Goal: Transaction & Acquisition: Purchase product/service

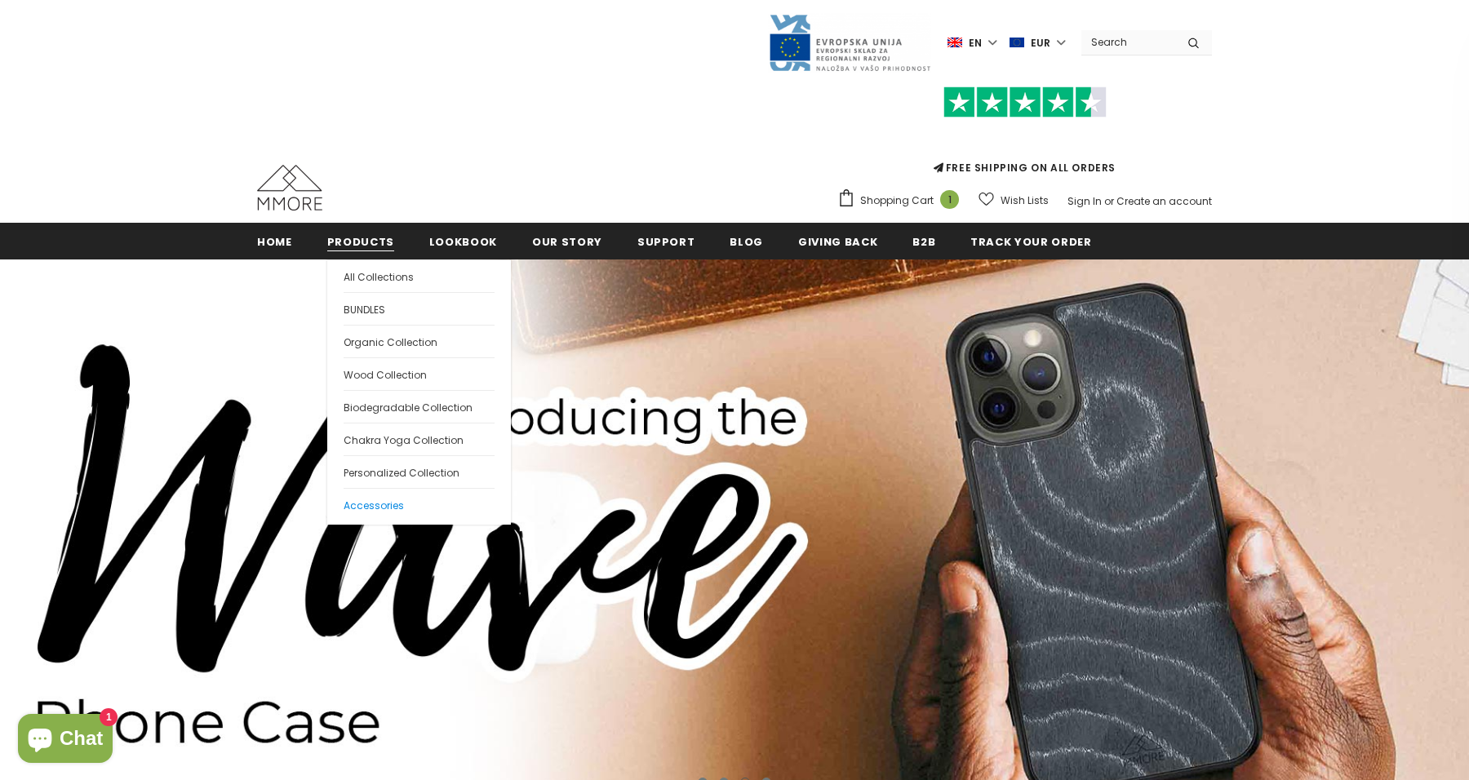
click at [370, 511] on span "Accessories" at bounding box center [374, 506] width 60 height 14
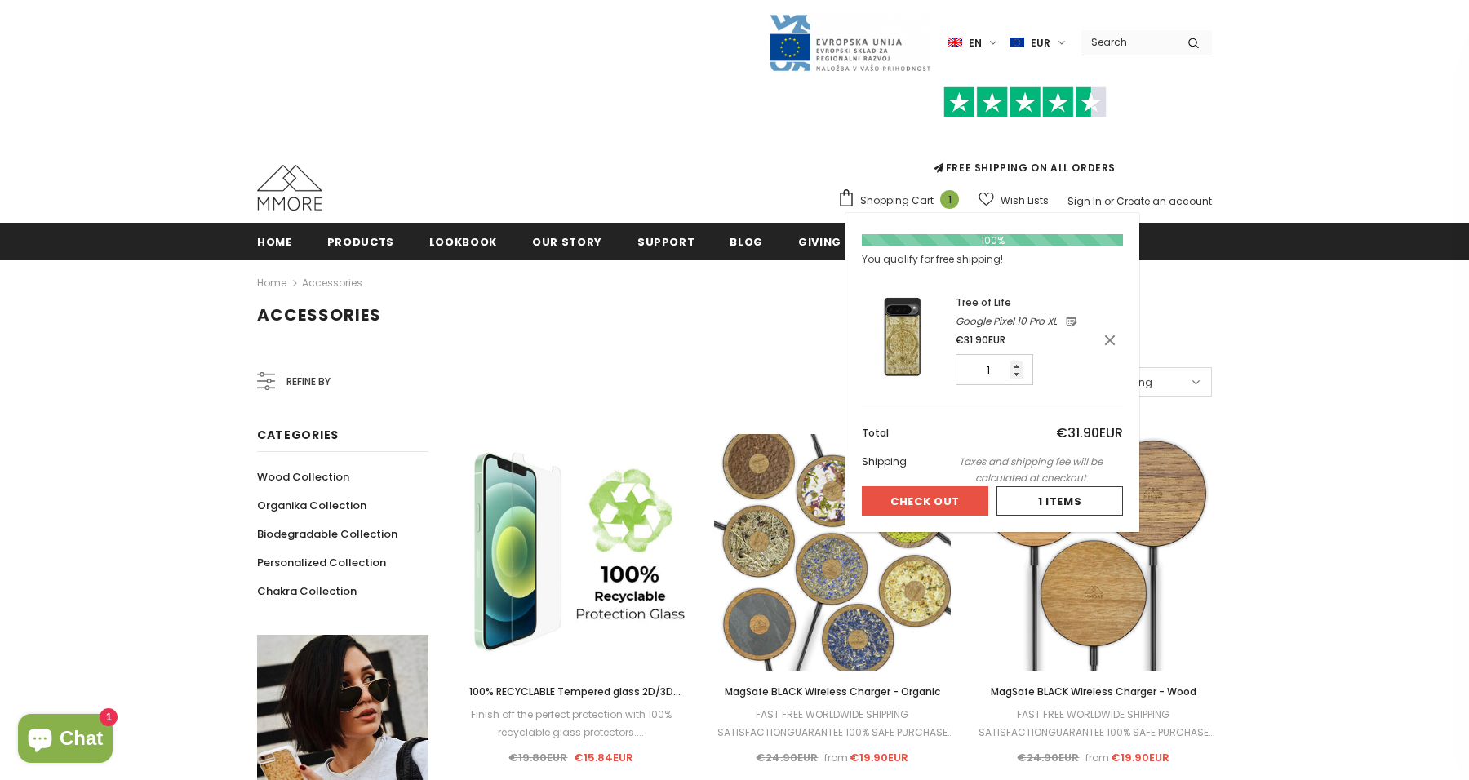
click at [907, 196] on span "Shopping Cart" at bounding box center [896, 201] width 73 height 16
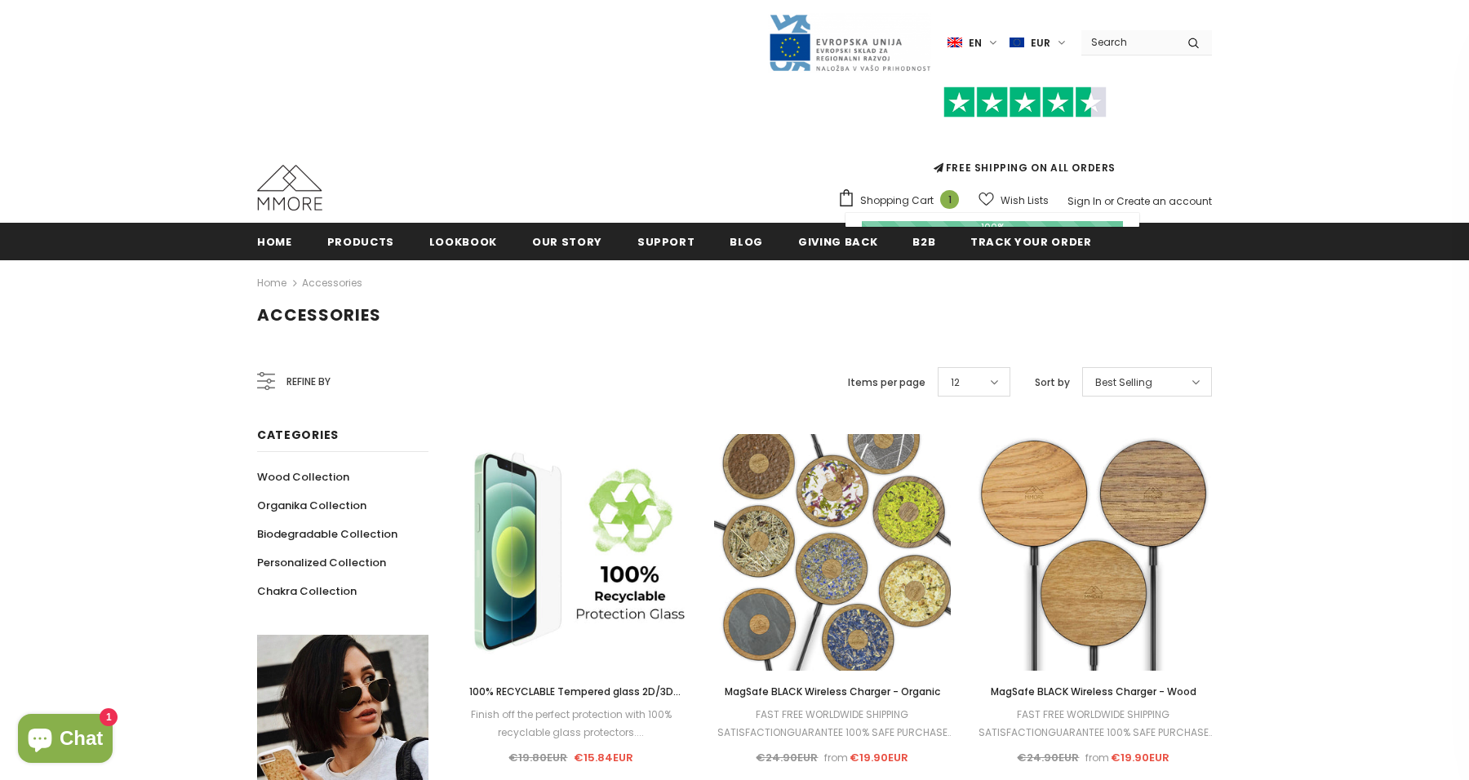
click at [916, 202] on span "Shopping Cart" at bounding box center [896, 201] width 73 height 16
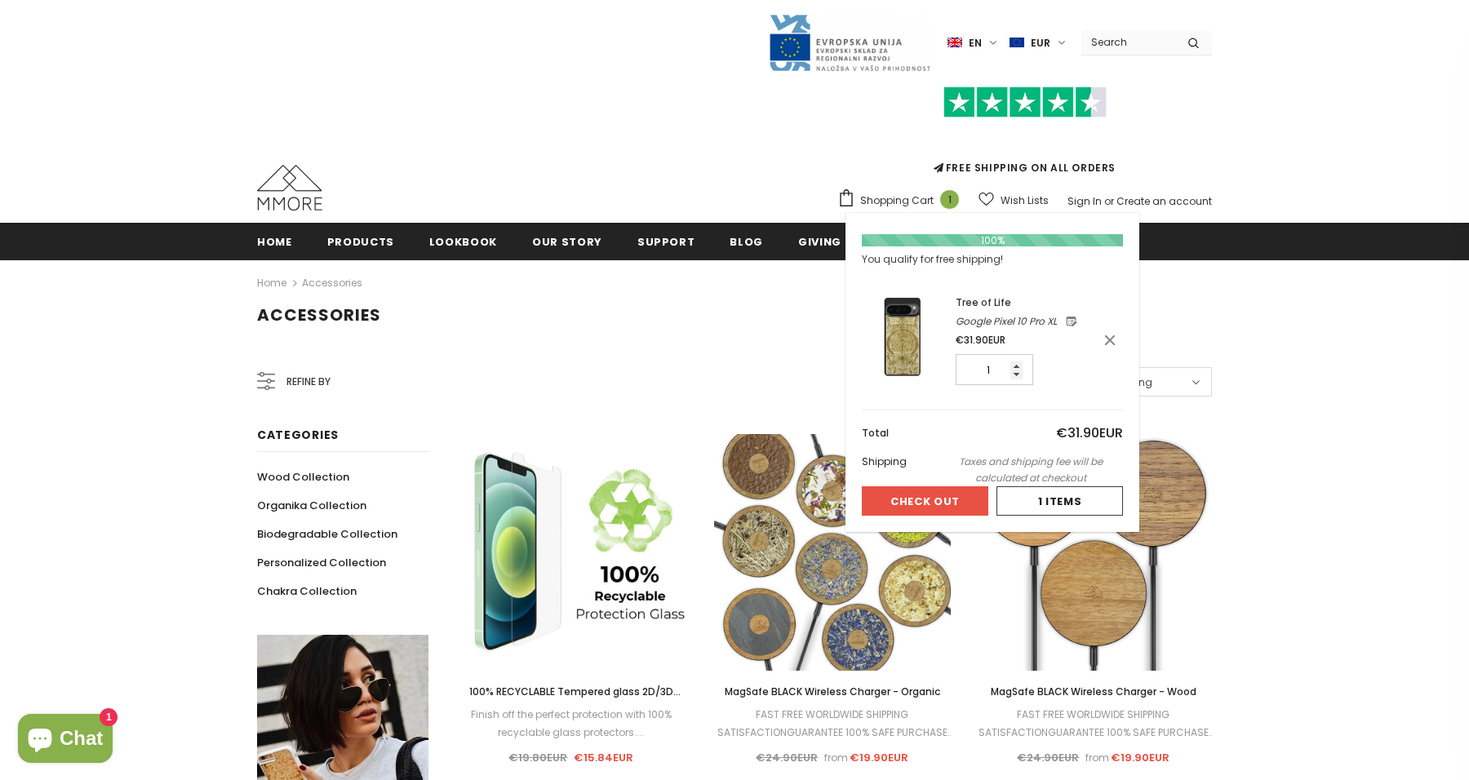
click at [918, 298] on img at bounding box center [903, 337] width 82 height 82
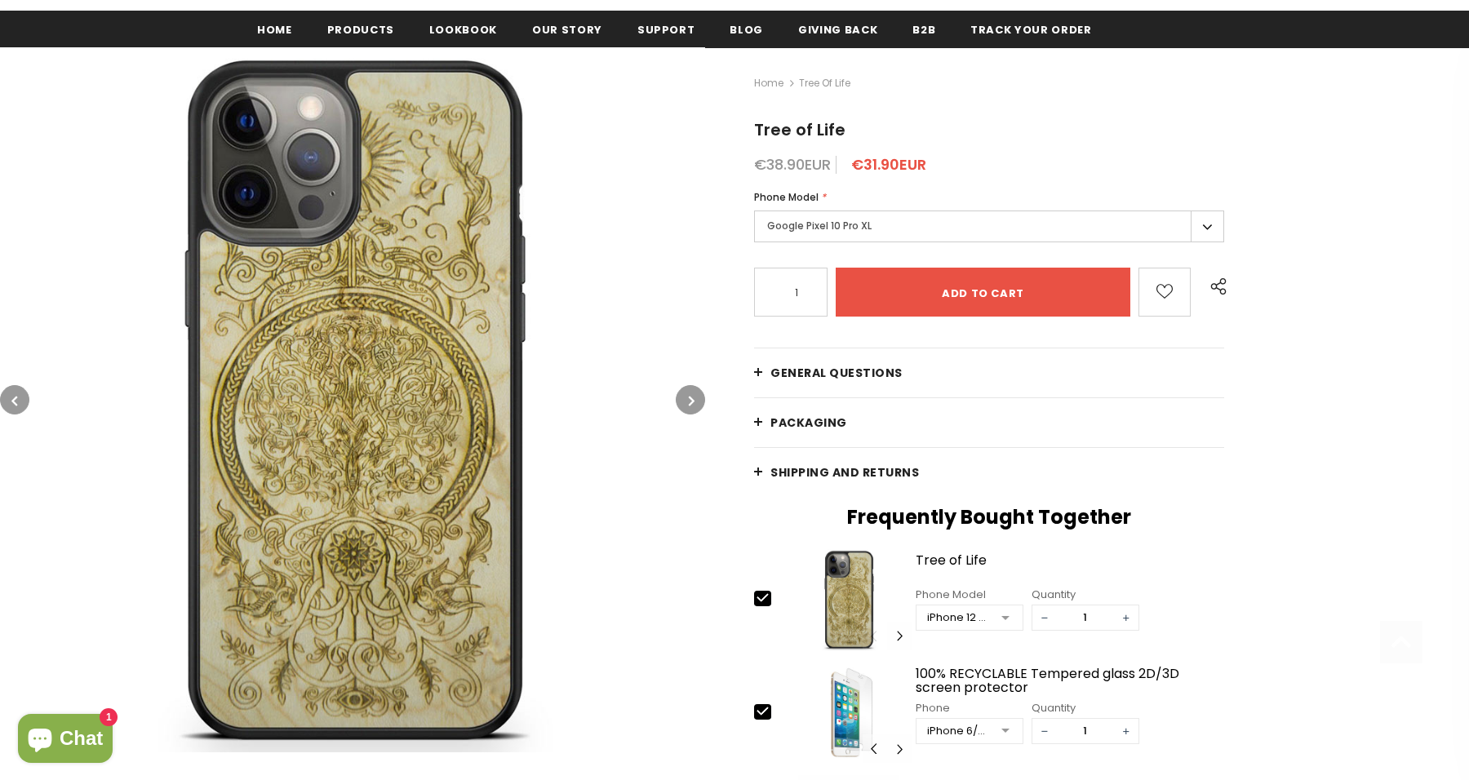
scroll to position [237, 0]
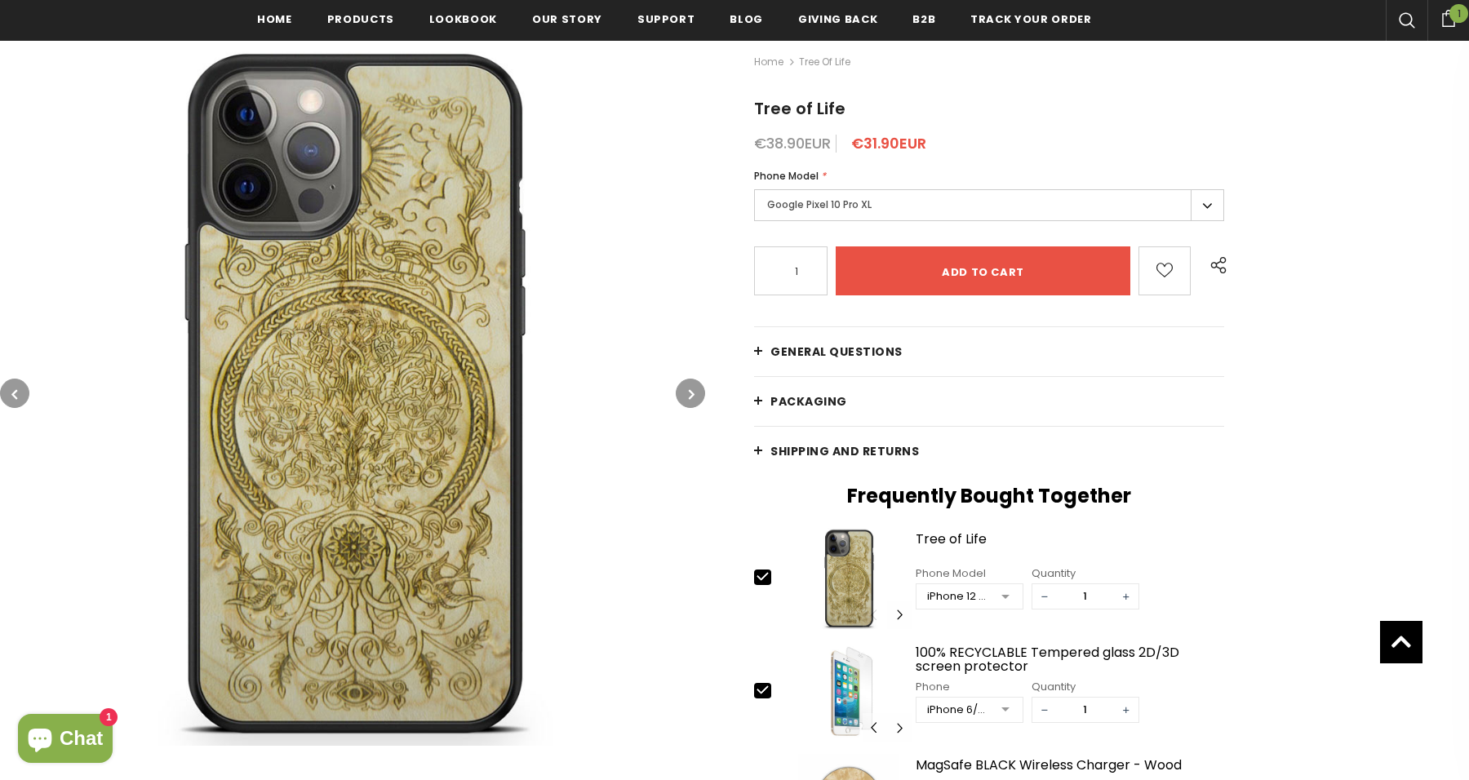
click at [791, 344] on span "General Questions" at bounding box center [836, 352] width 132 height 16
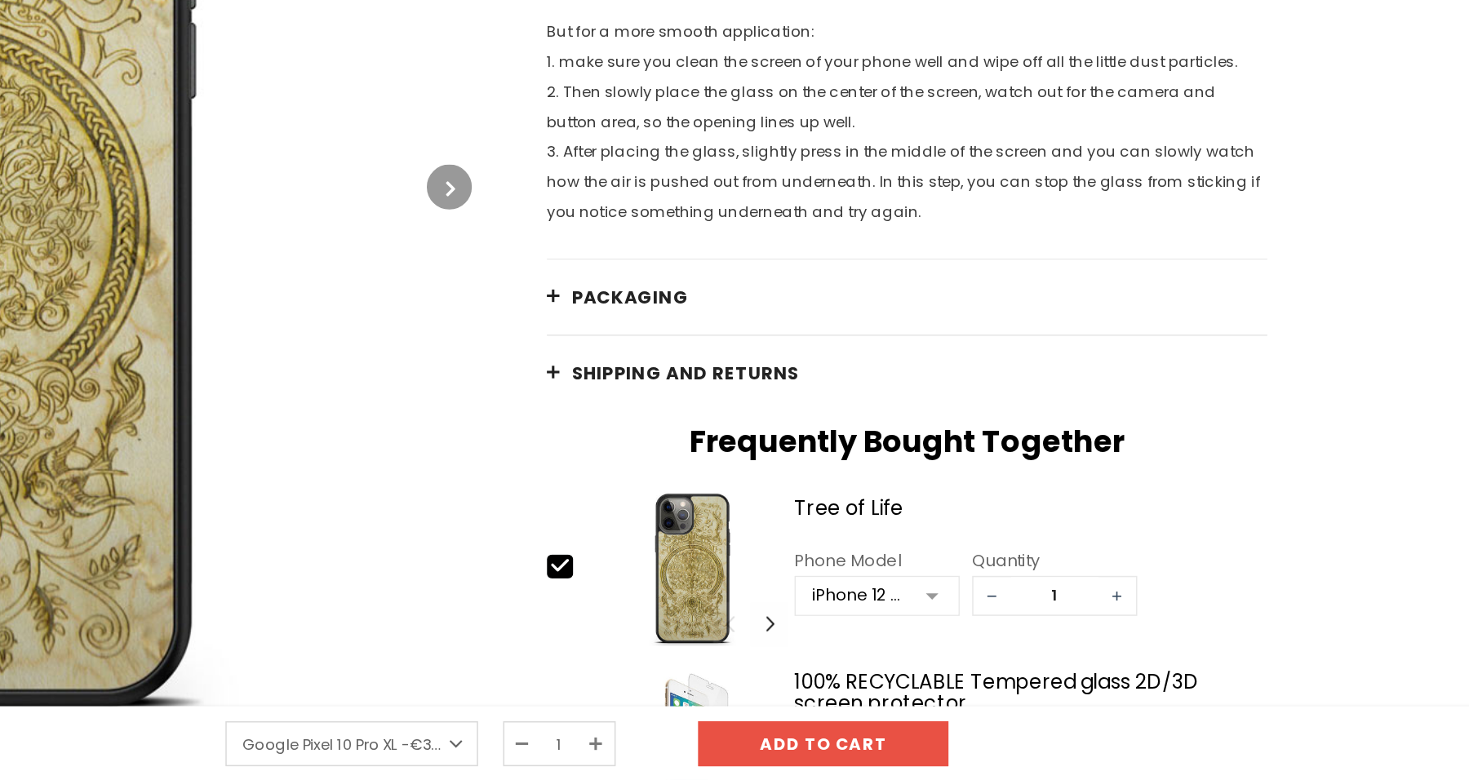
click at [754, 441] on link "PACKAGING" at bounding box center [989, 465] width 470 height 49
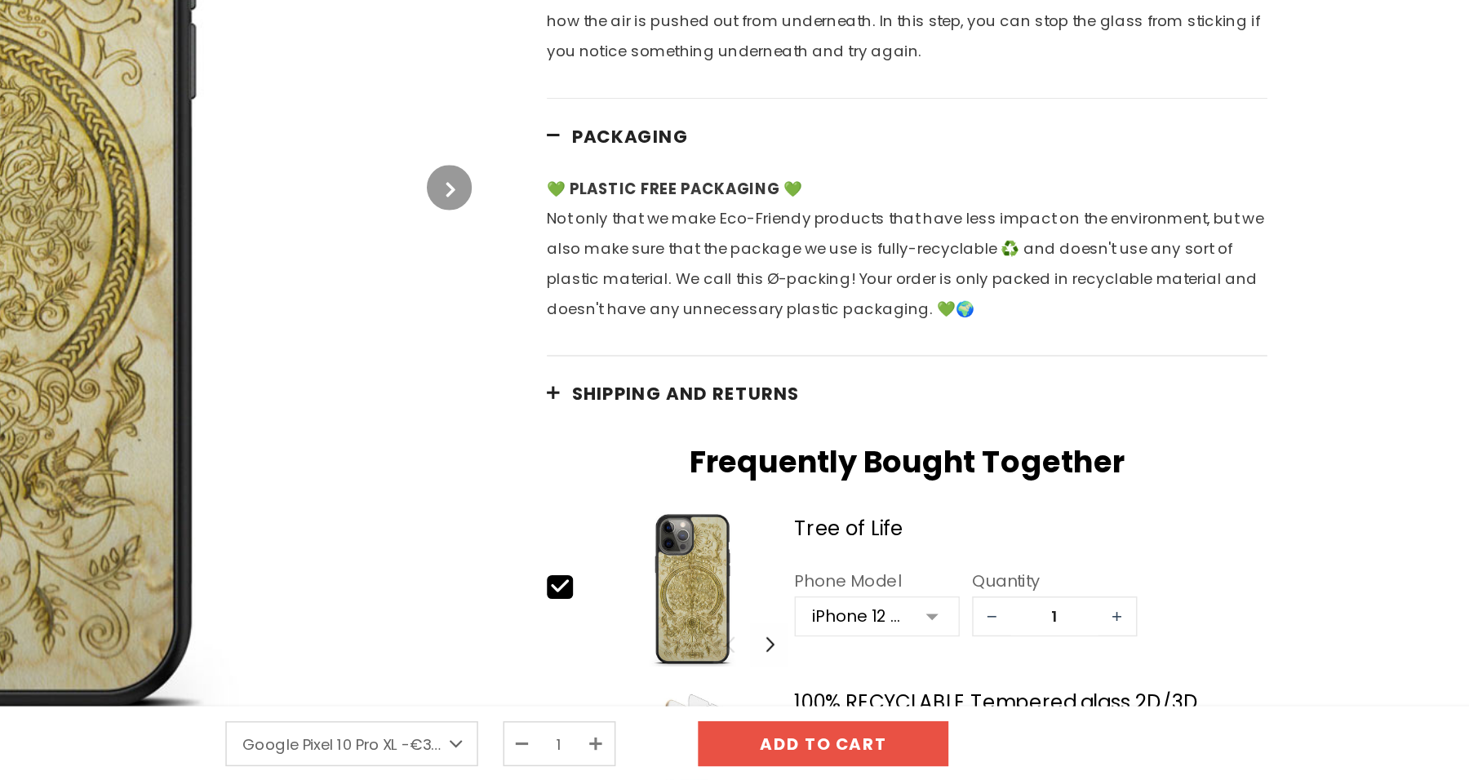
scroll to position [2158, 0]
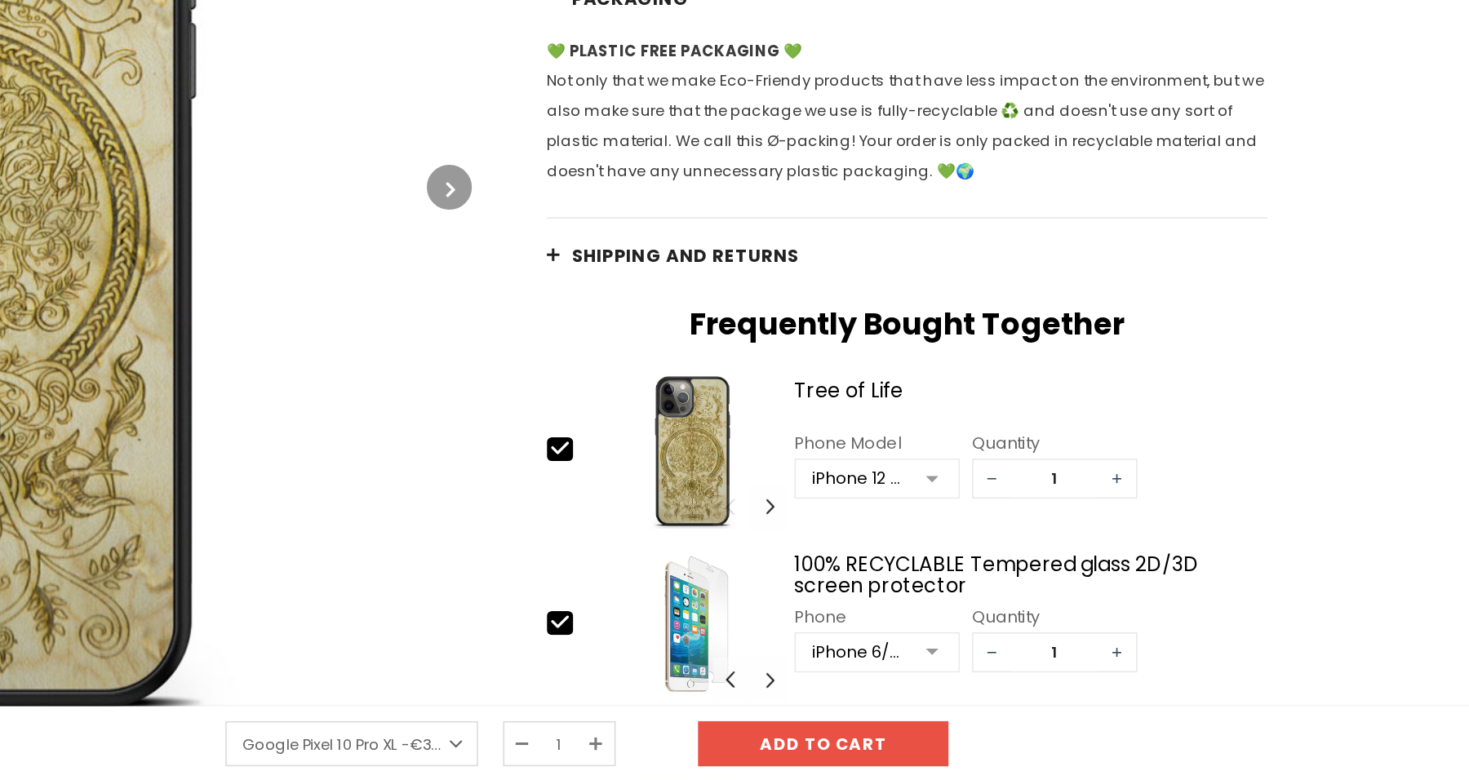
click at [770, 430] on span "Shipping and returns" at bounding box center [844, 438] width 149 height 16
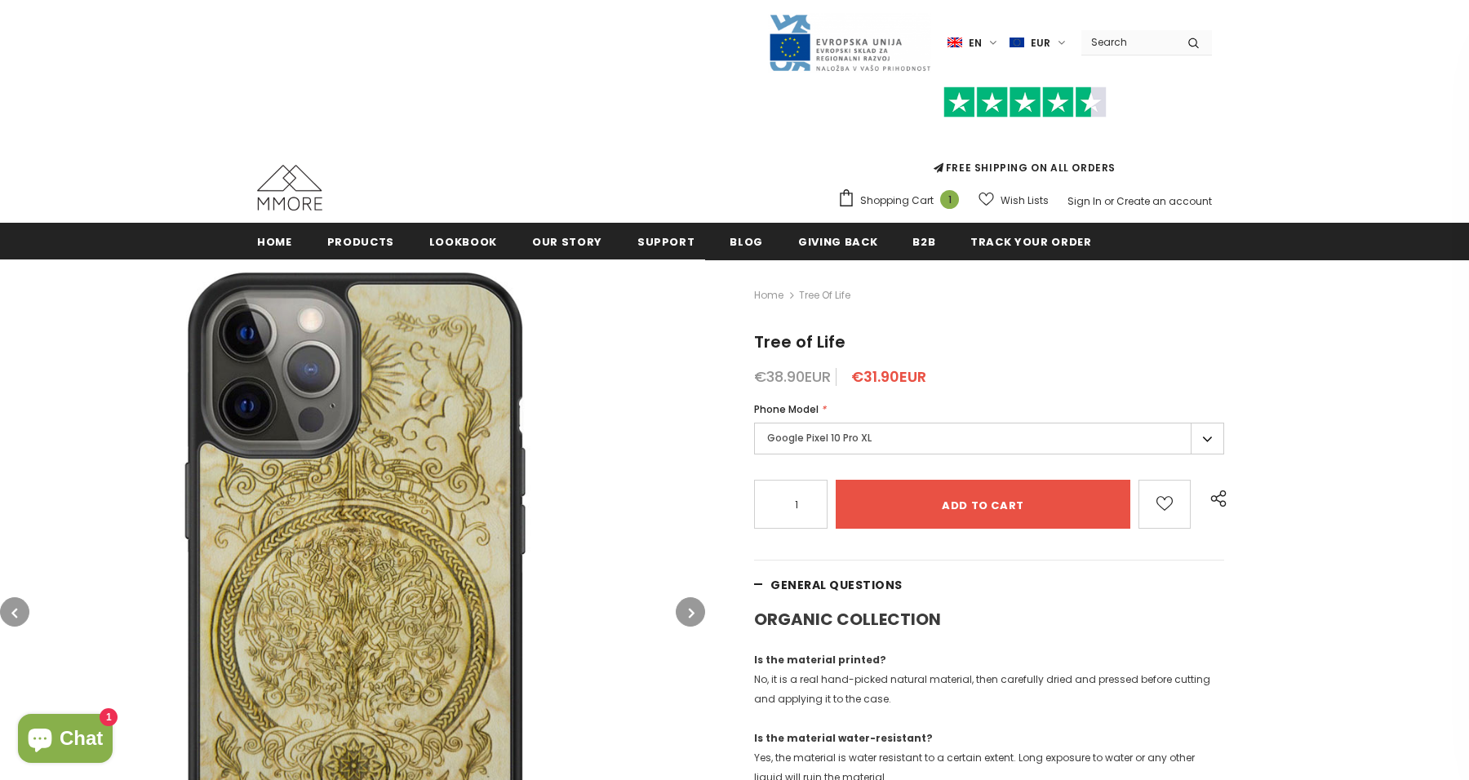
scroll to position [0, 0]
click at [1452, 682] on icon at bounding box center [1455, 683] width 14 height 14
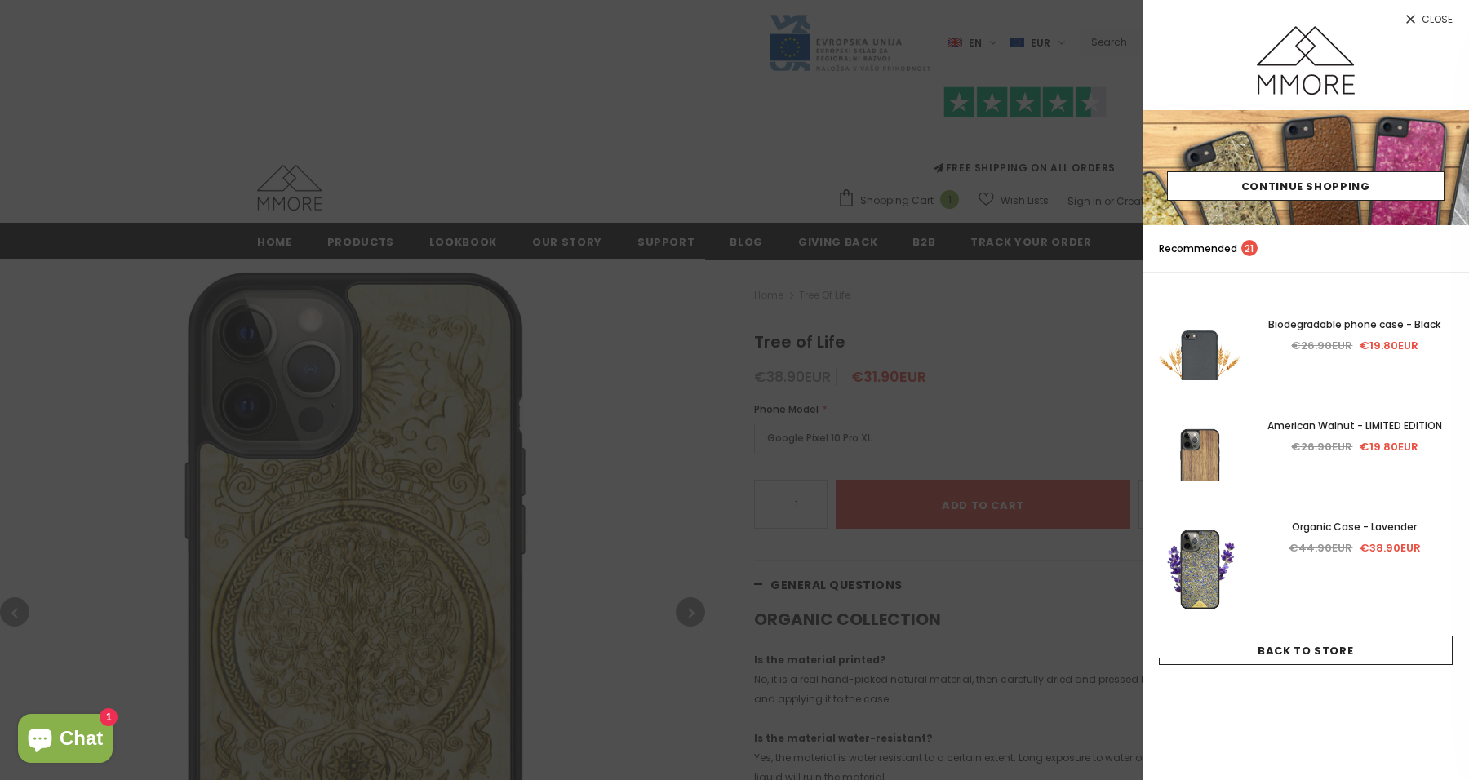
click at [1071, 195] on div at bounding box center [734, 390] width 1469 height 780
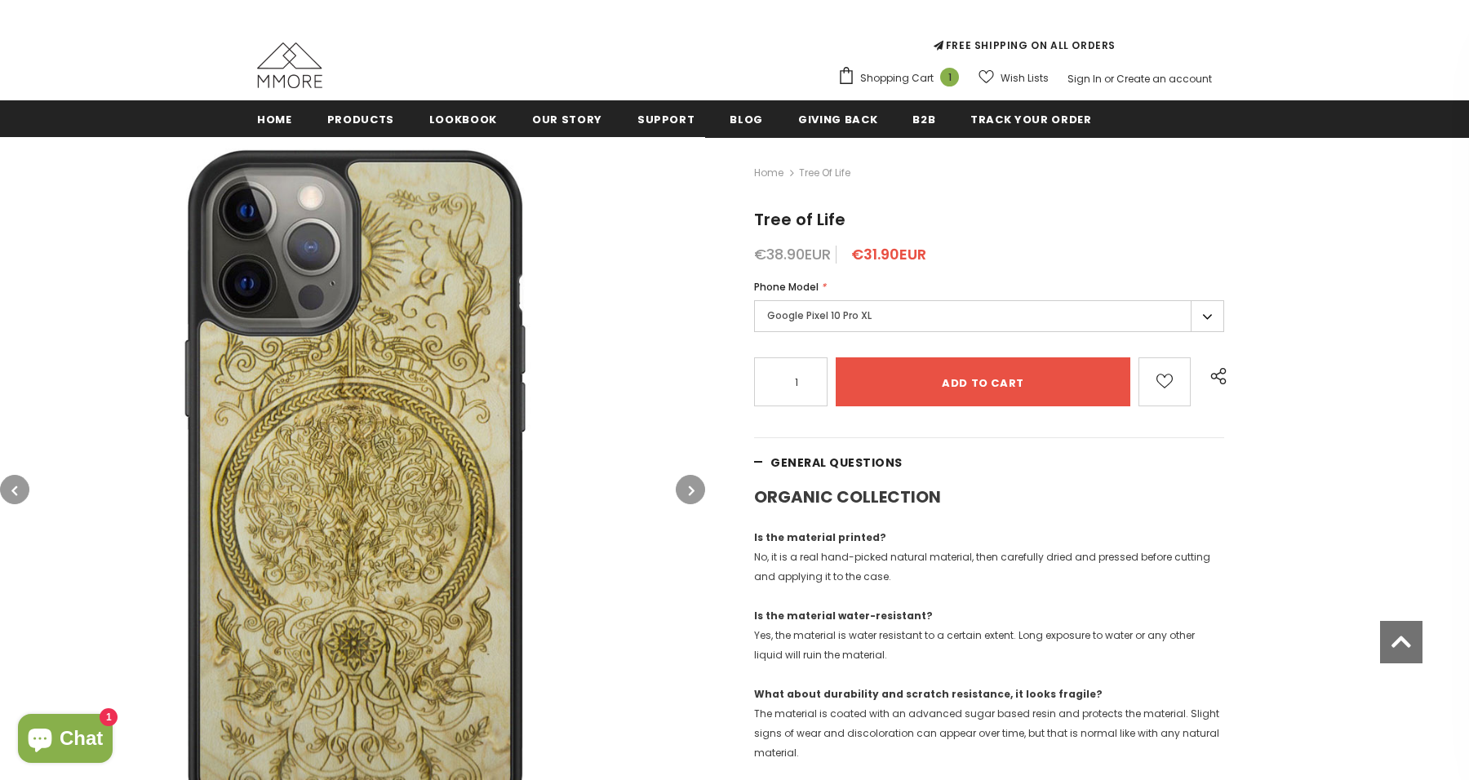
scroll to position [90, 0]
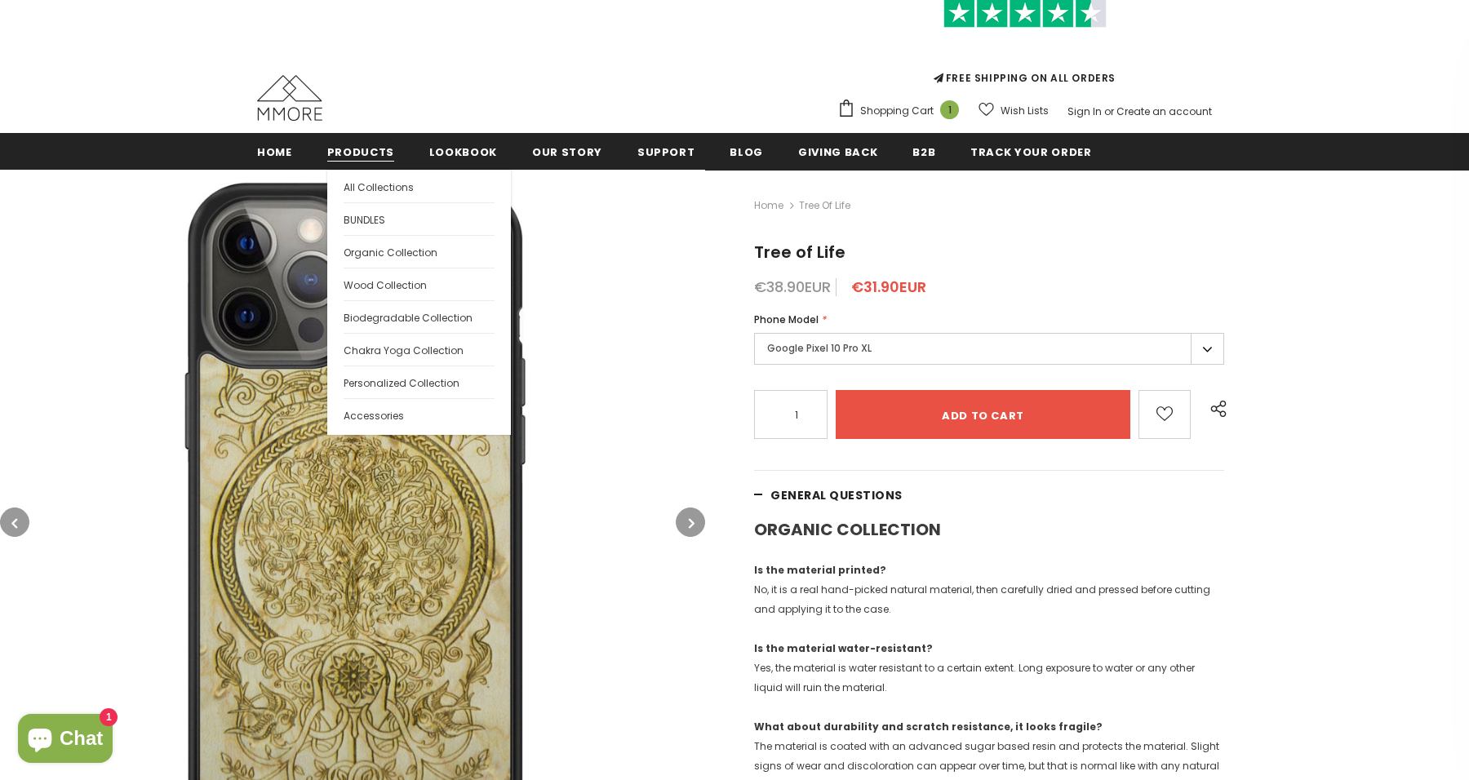
click at [357, 144] on link "Products" at bounding box center [360, 151] width 67 height 37
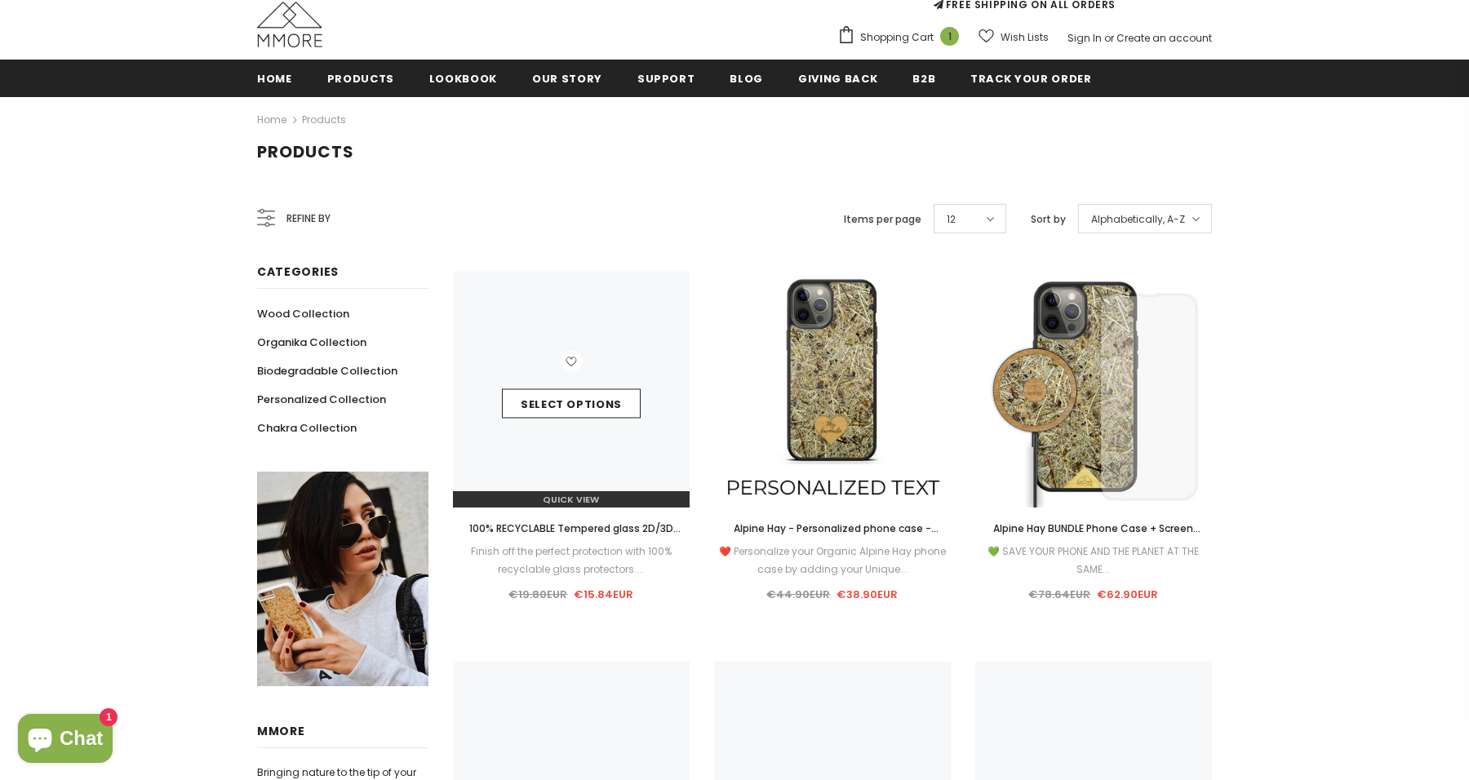
scroll to position [196, 0]
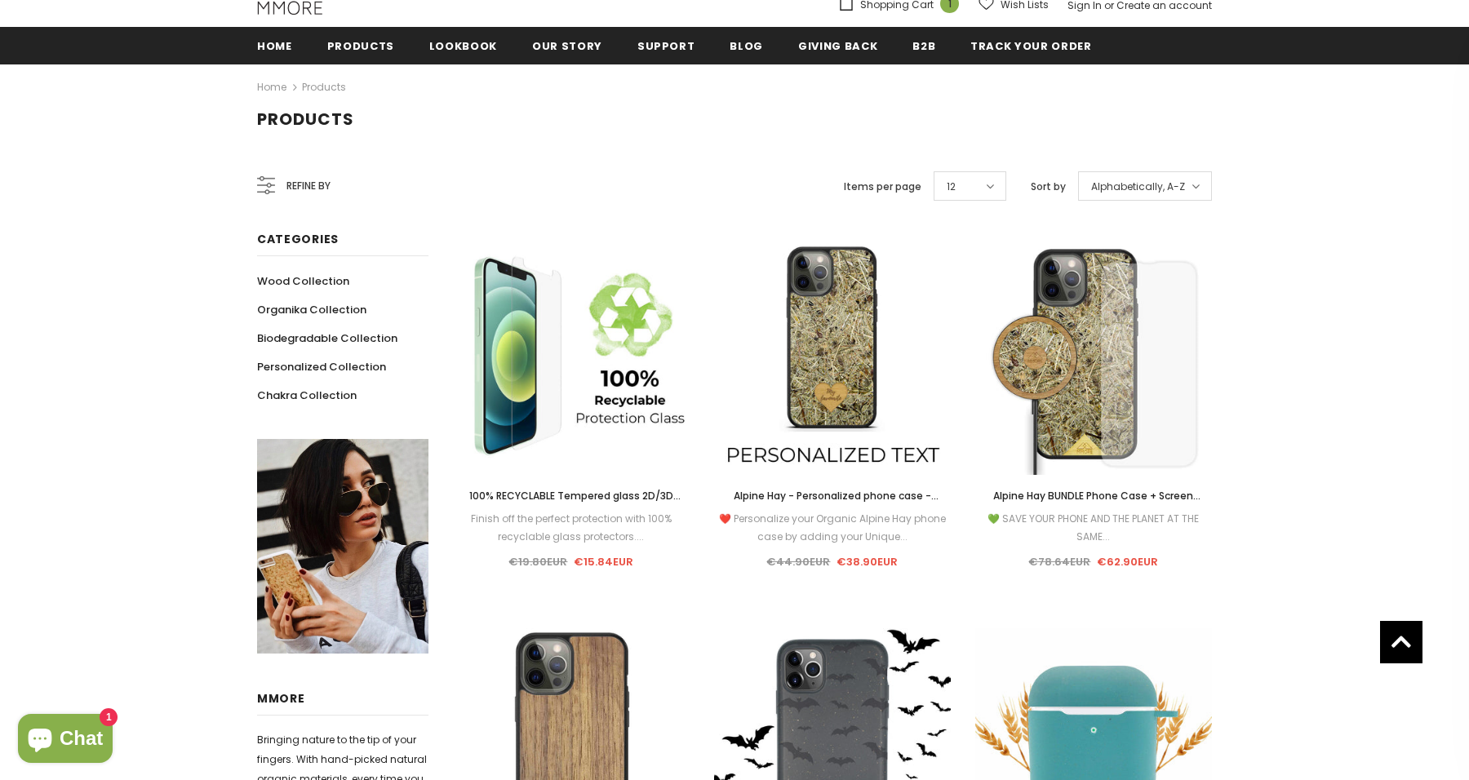
click at [289, 183] on span "Refine by" at bounding box center [308, 186] width 44 height 18
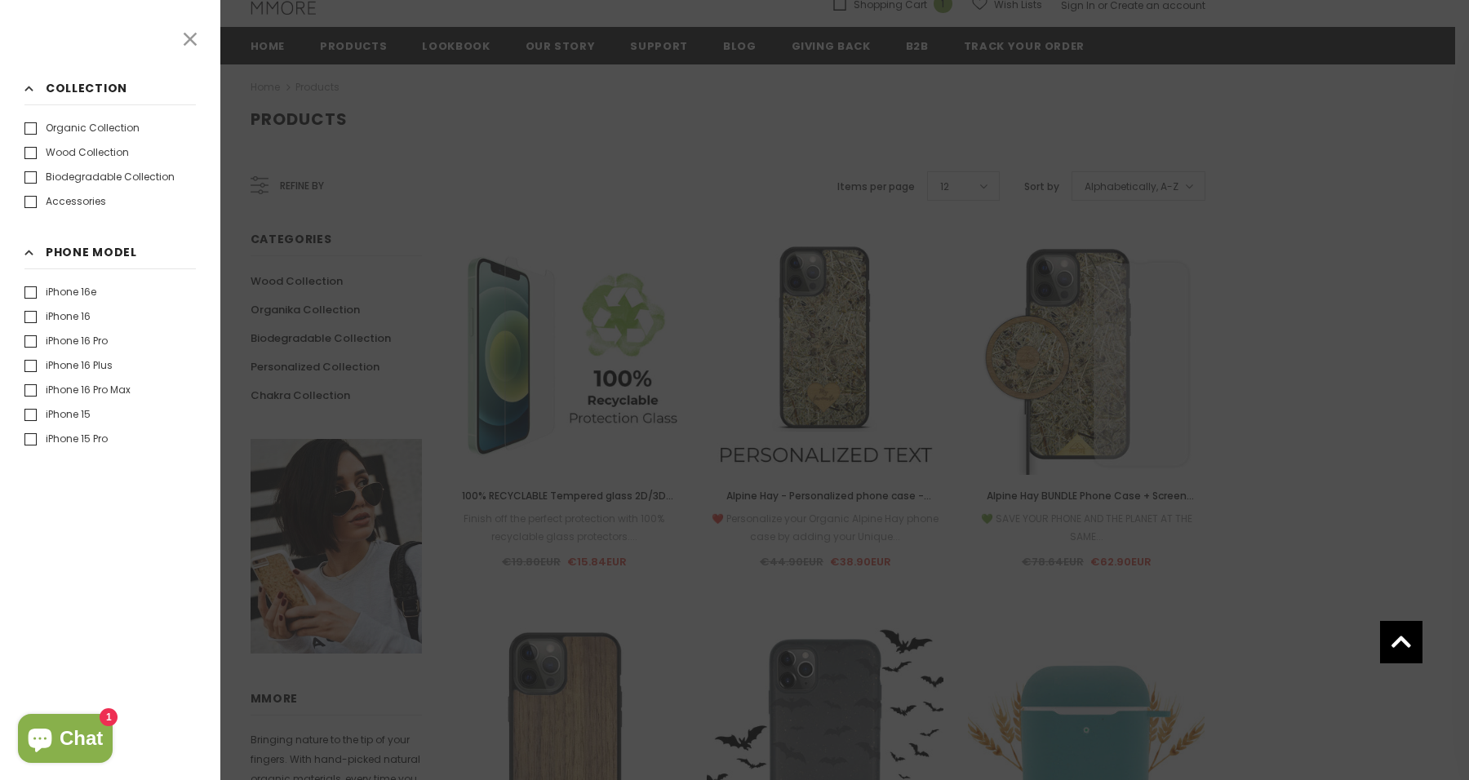
click at [482, 149] on div at bounding box center [734, 390] width 1469 height 780
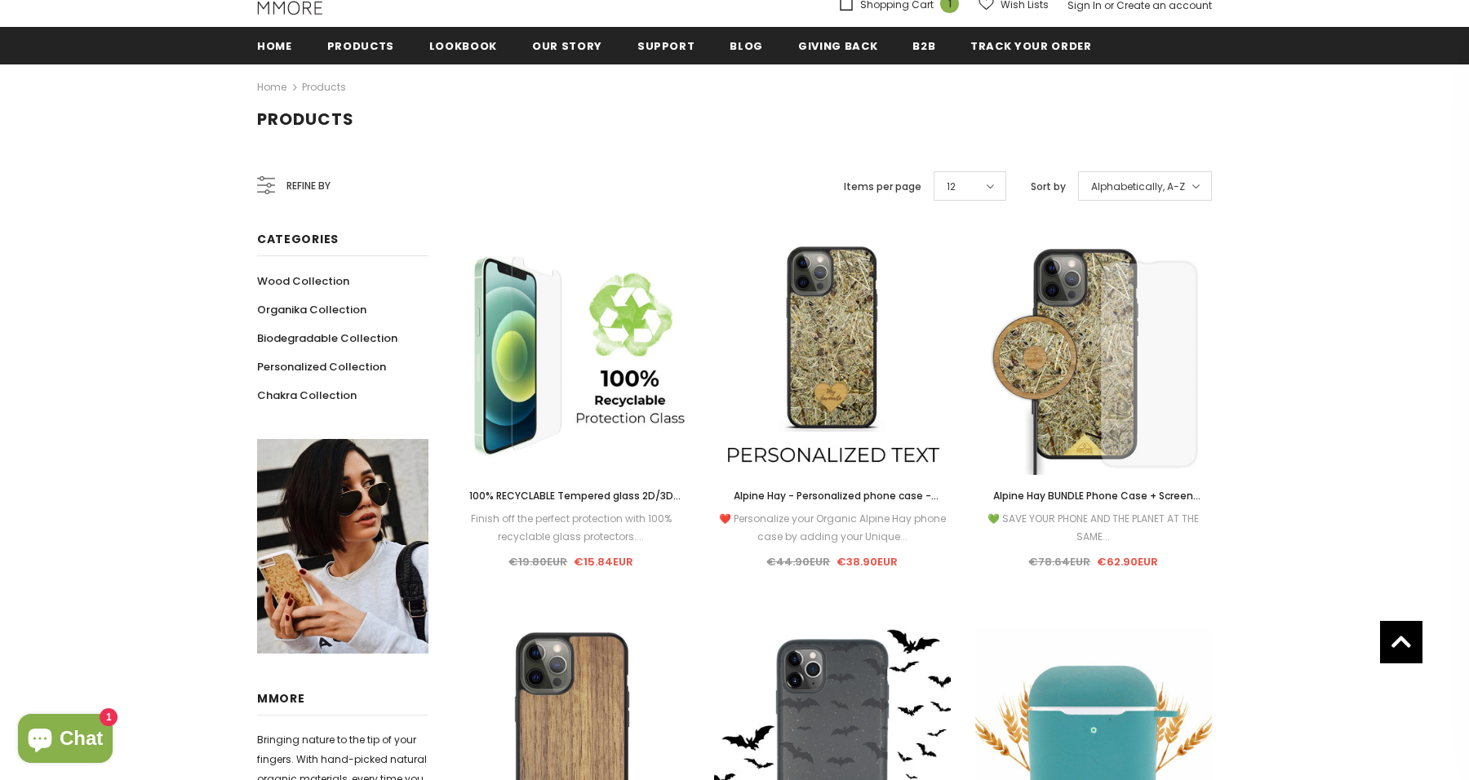
click at [302, 182] on span "Refine by" at bounding box center [308, 186] width 44 height 18
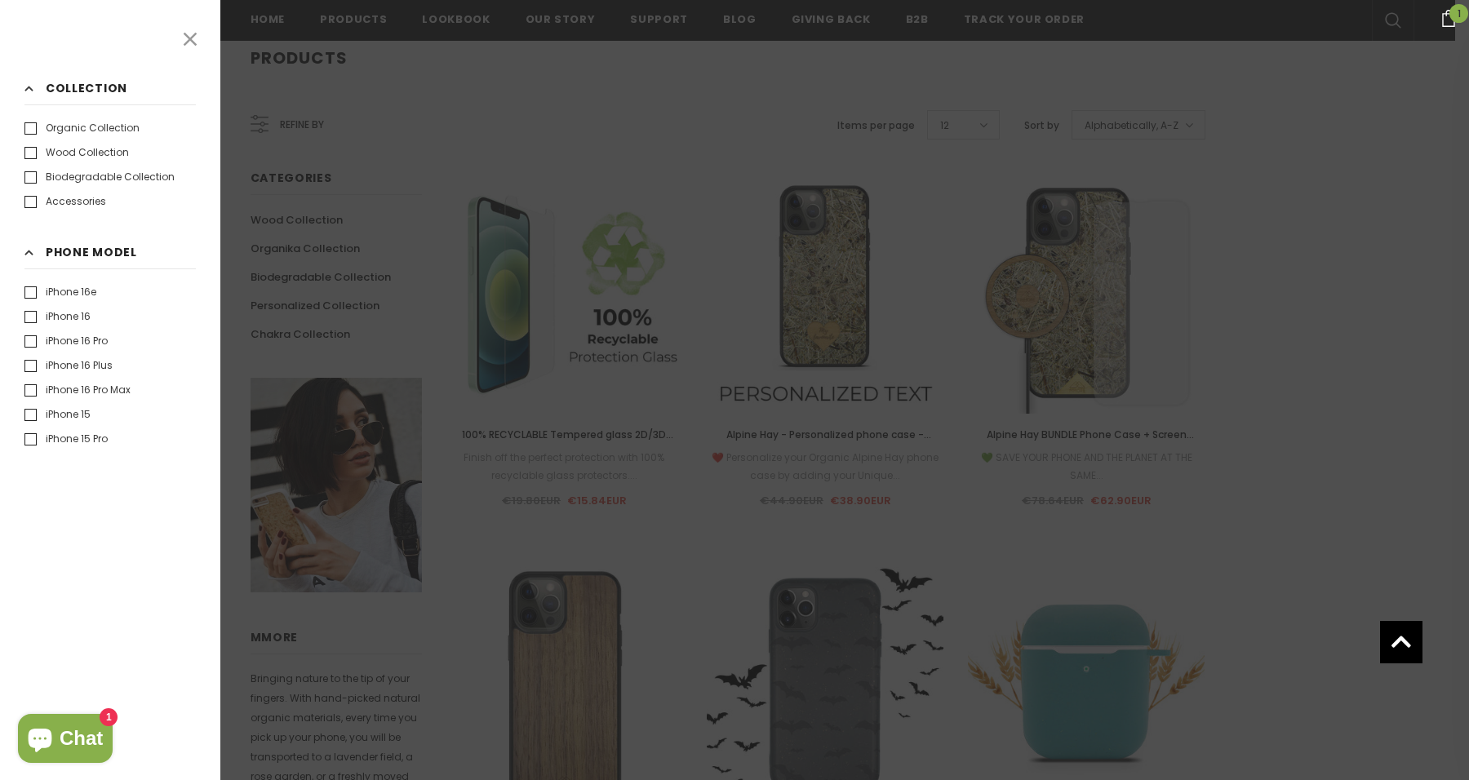
scroll to position [-1, 0]
click at [478, 127] on div at bounding box center [734, 390] width 1469 height 780
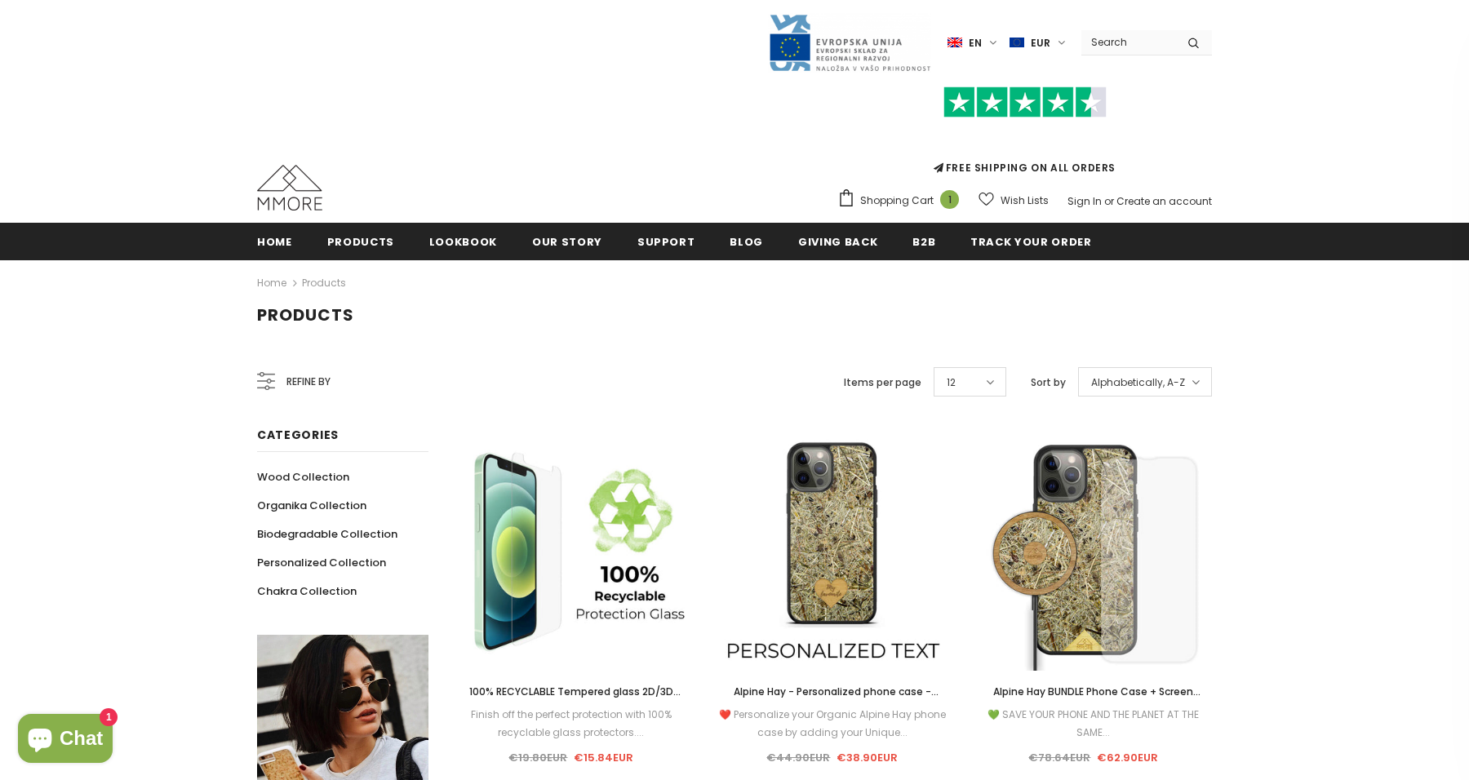
scroll to position [0, 0]
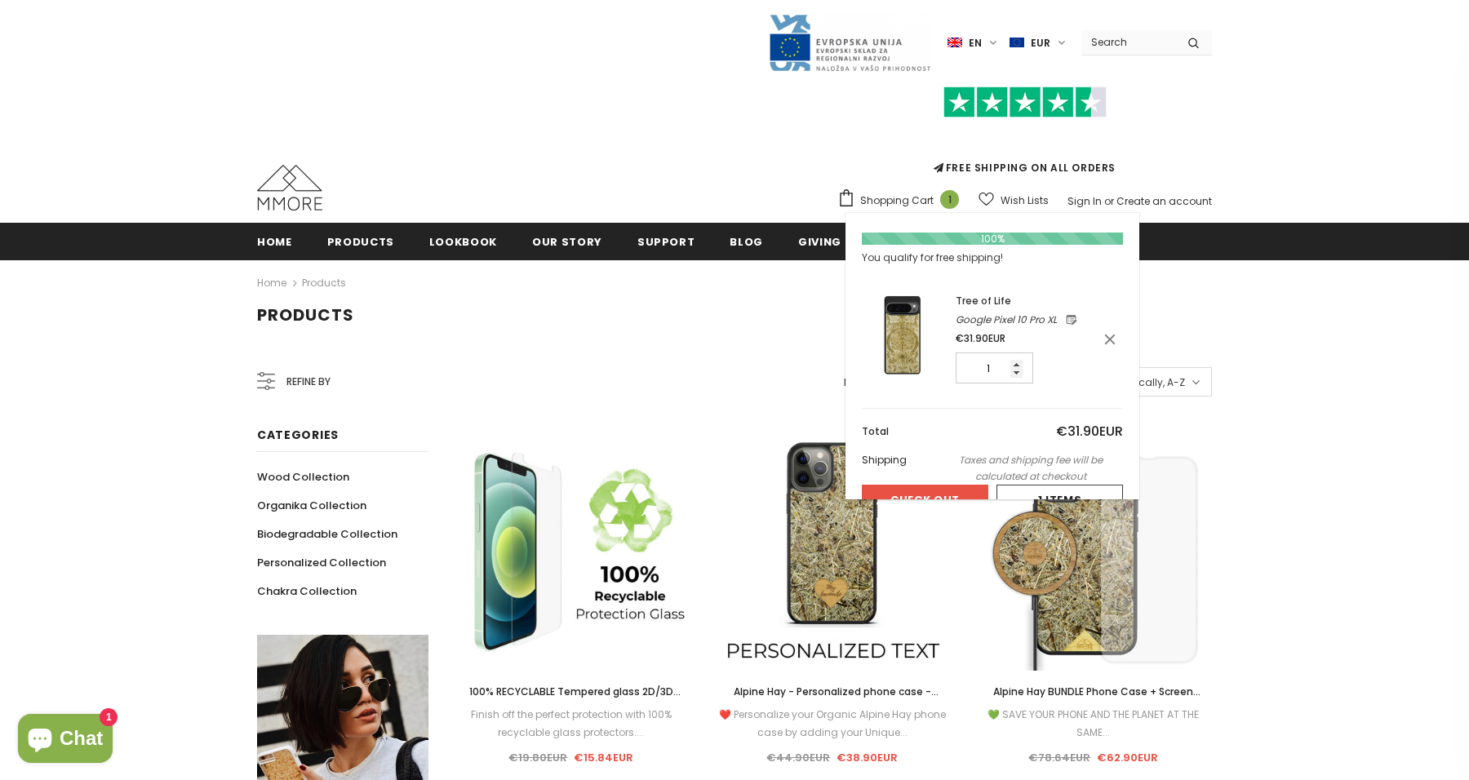
click at [887, 201] on span "Shopping Cart" at bounding box center [896, 201] width 73 height 16
click at [1227, 312] on div "Products" at bounding box center [734, 315] width 1469 height 20
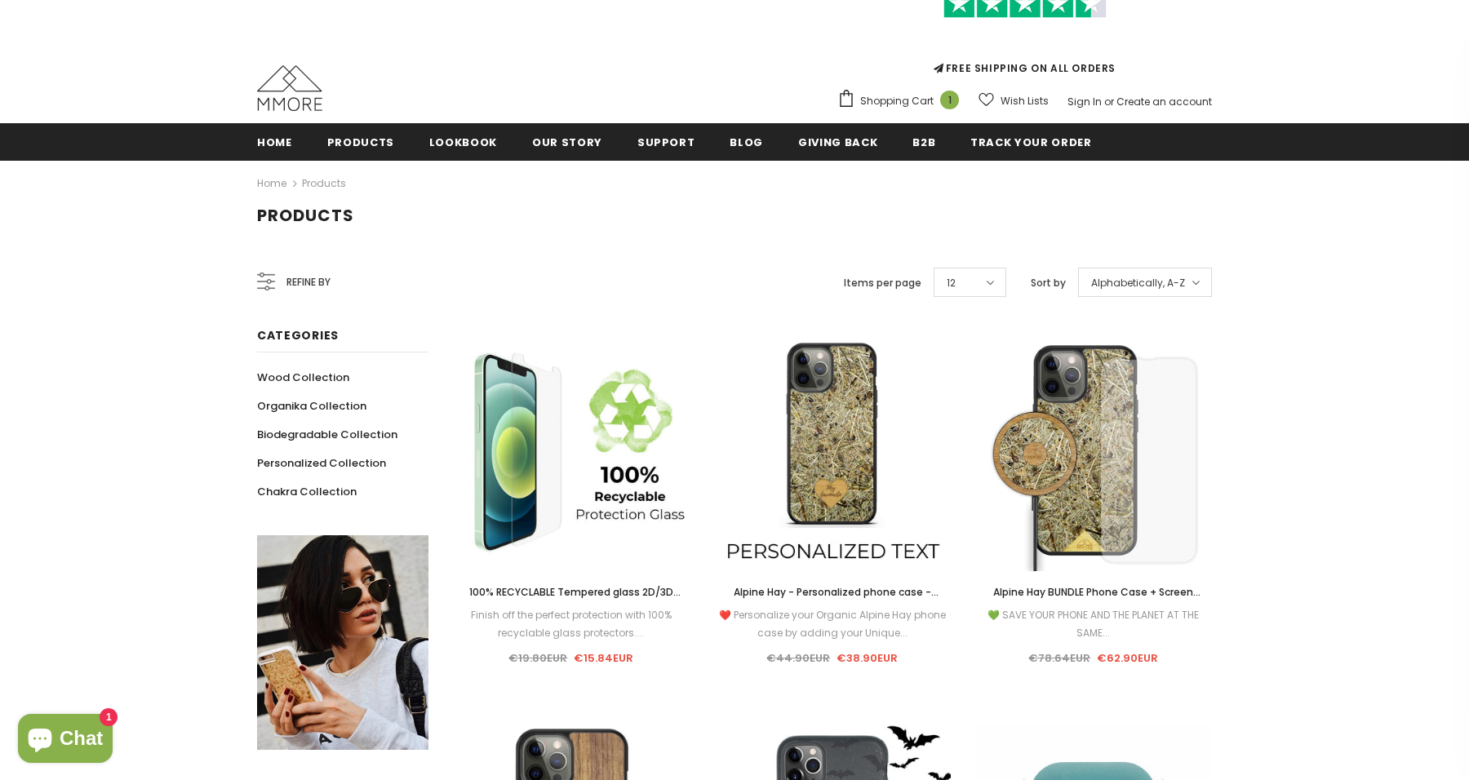
scroll to position [123, 0]
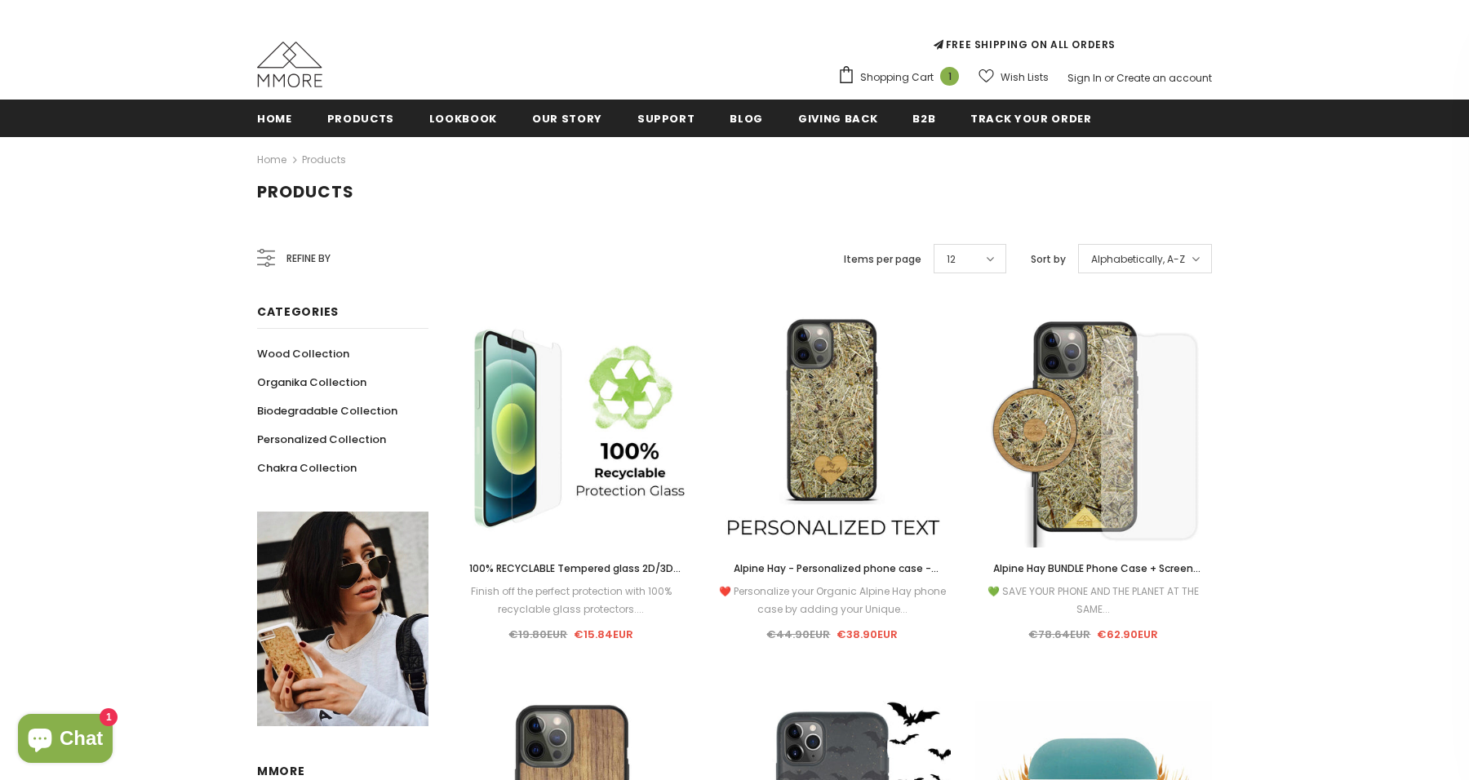
click at [308, 254] on span "Refine by" at bounding box center [308, 259] width 44 height 18
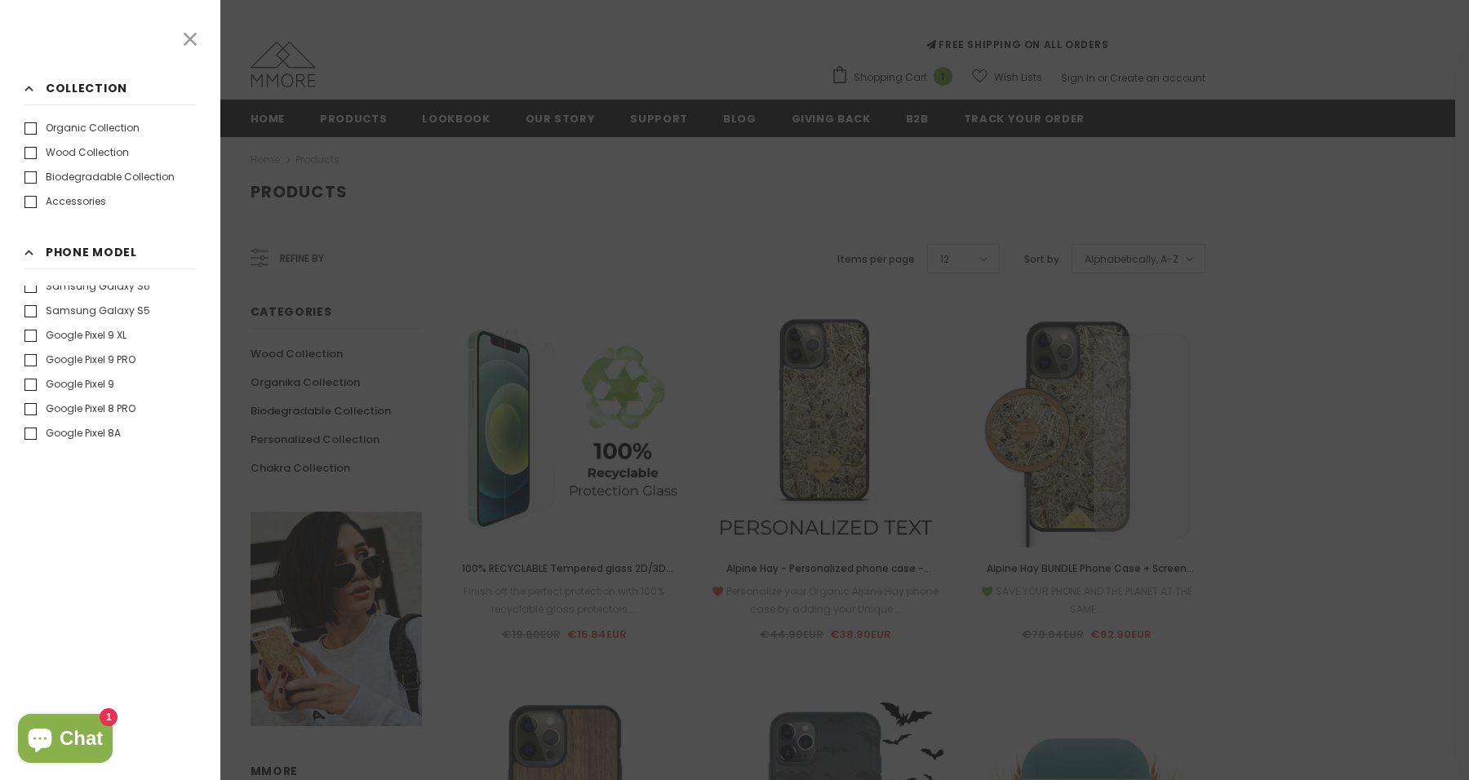
scroll to position [1765, 0]
click at [124, 338] on label "Google Pixel 9 XL" at bounding box center [75, 338] width 102 height 16
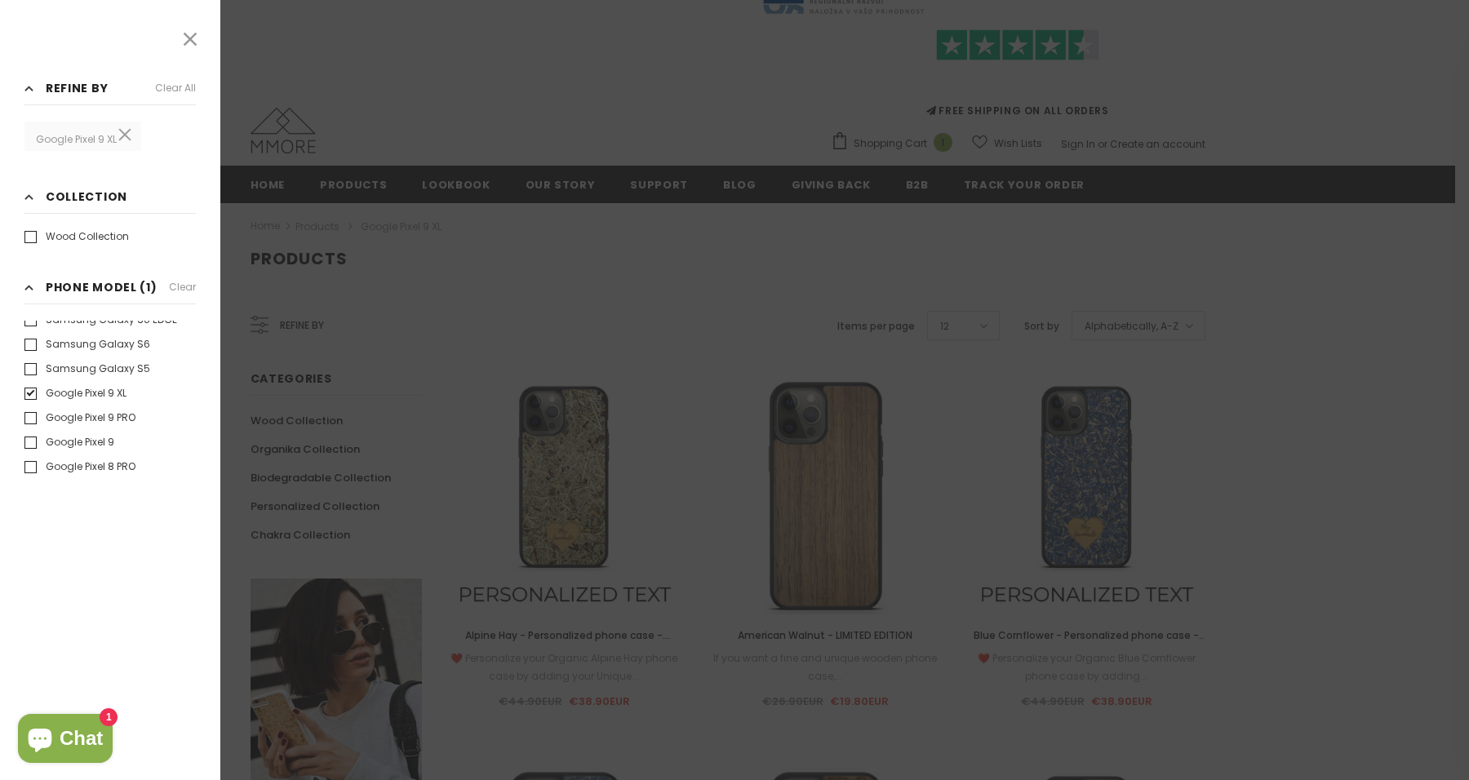
scroll to position [1636, 0]
click at [29, 405] on label "Google Pixel 9 XL" at bounding box center [75, 405] width 102 height 16
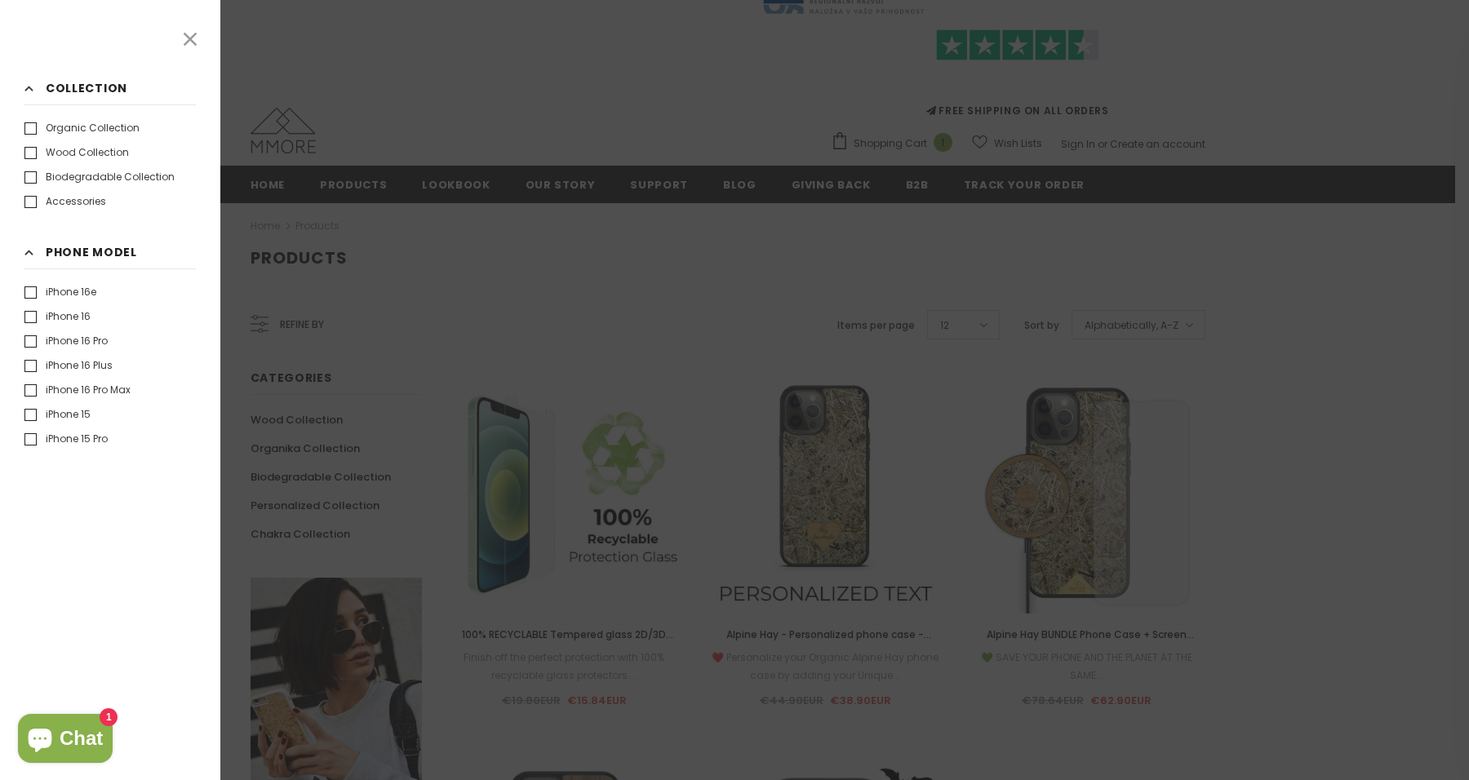
click at [446, 306] on div at bounding box center [734, 390] width 1469 height 780
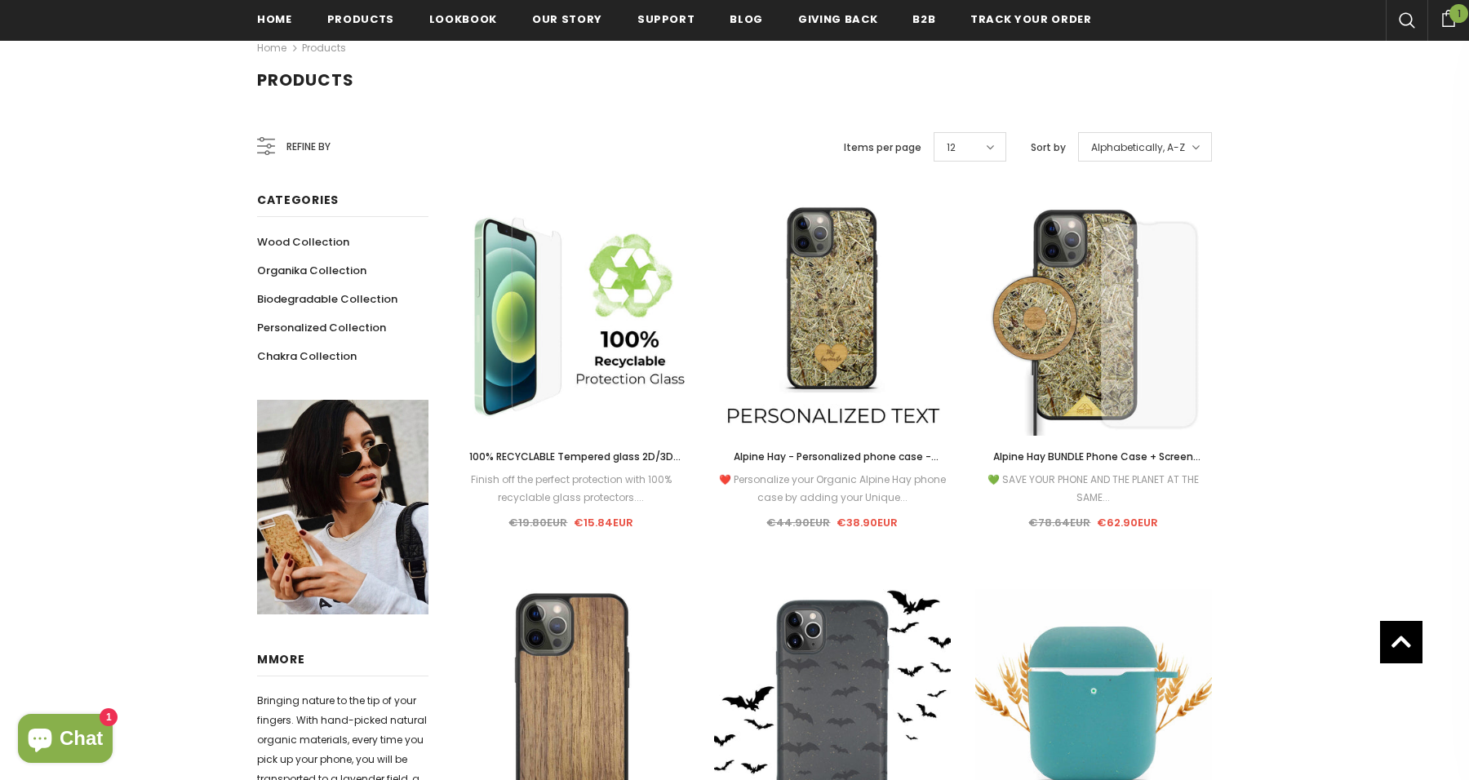
scroll to position [271, 0]
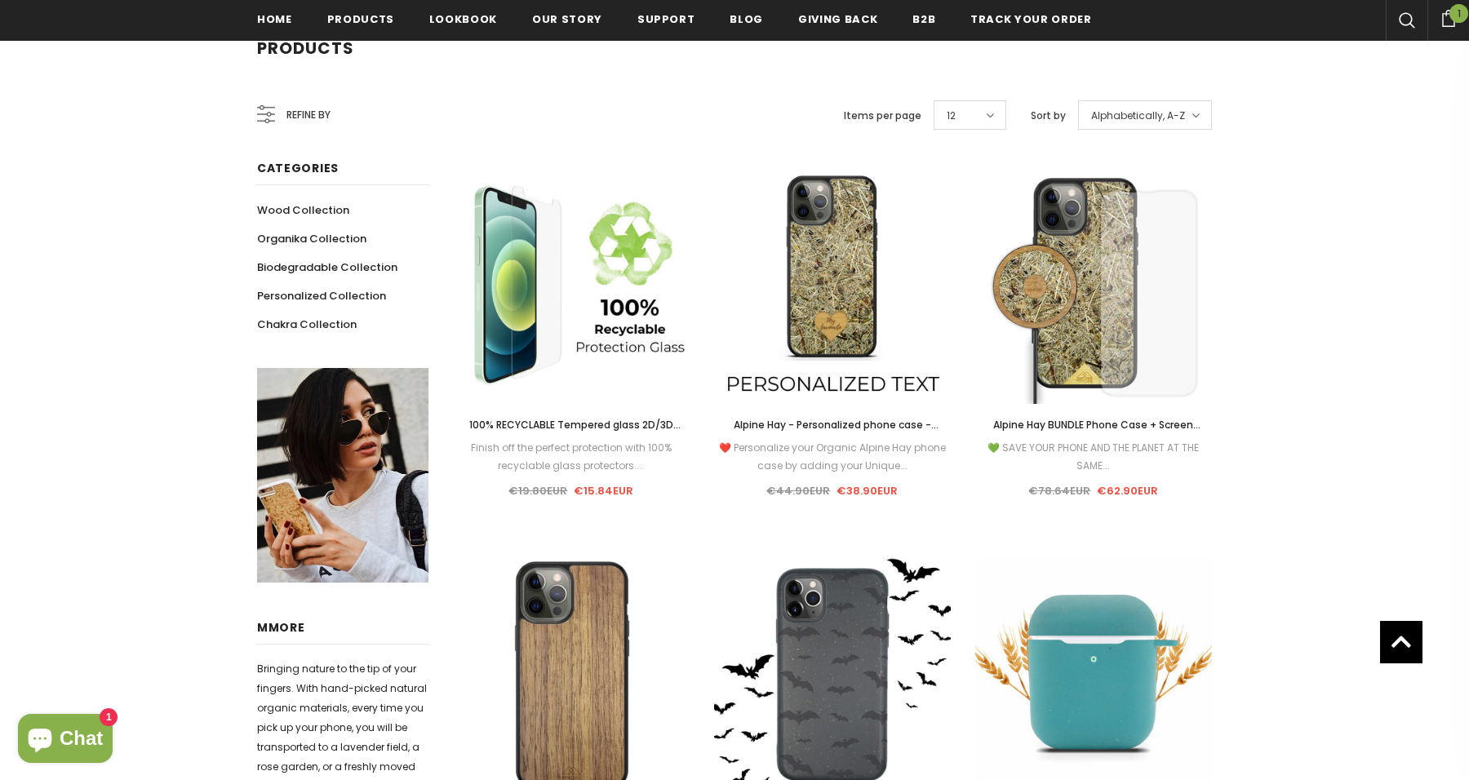
click at [1126, 104] on div "Alphabetically, A-Z" at bounding box center [1145, 114] width 134 height 29
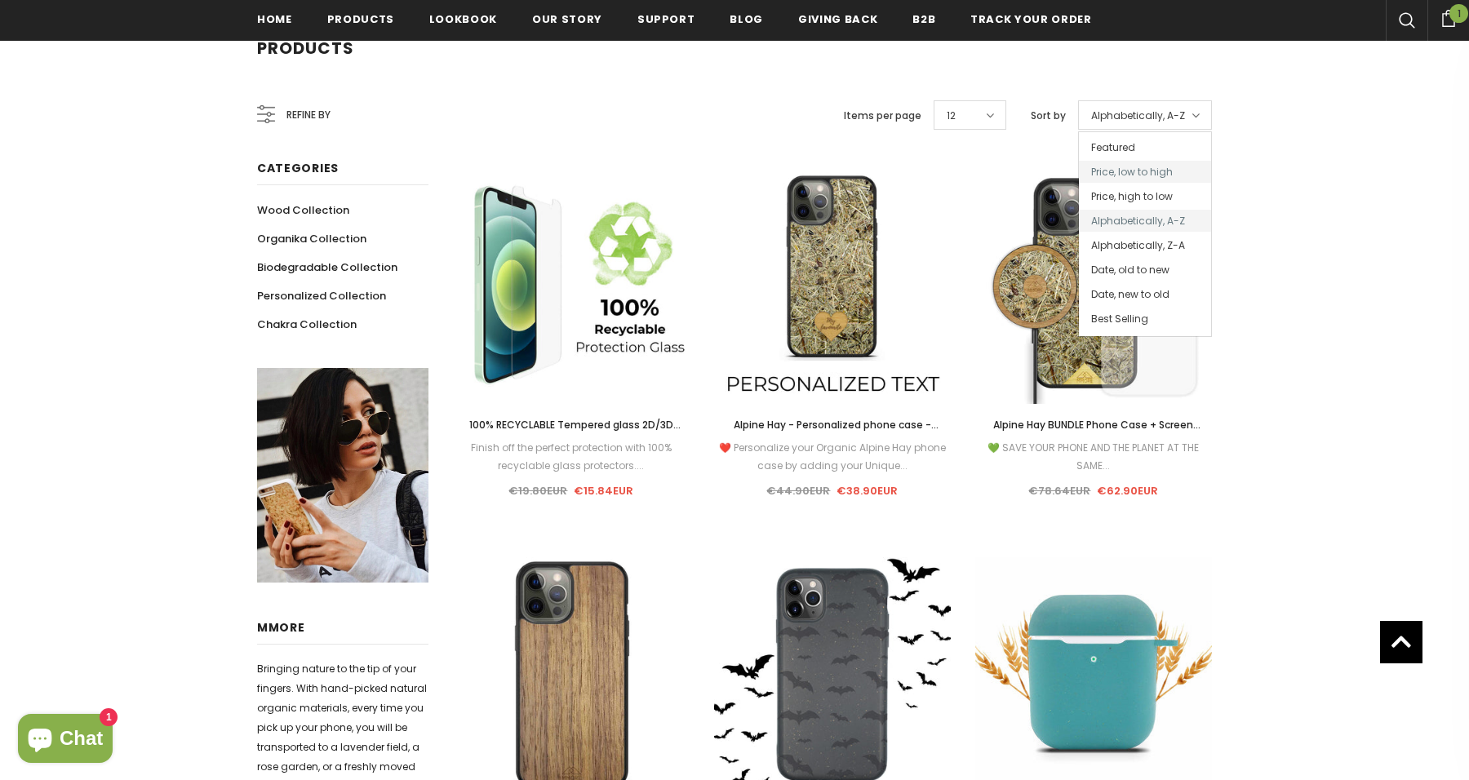
click at [1147, 167] on span "Price, low to high" at bounding box center [1145, 172] width 132 height 22
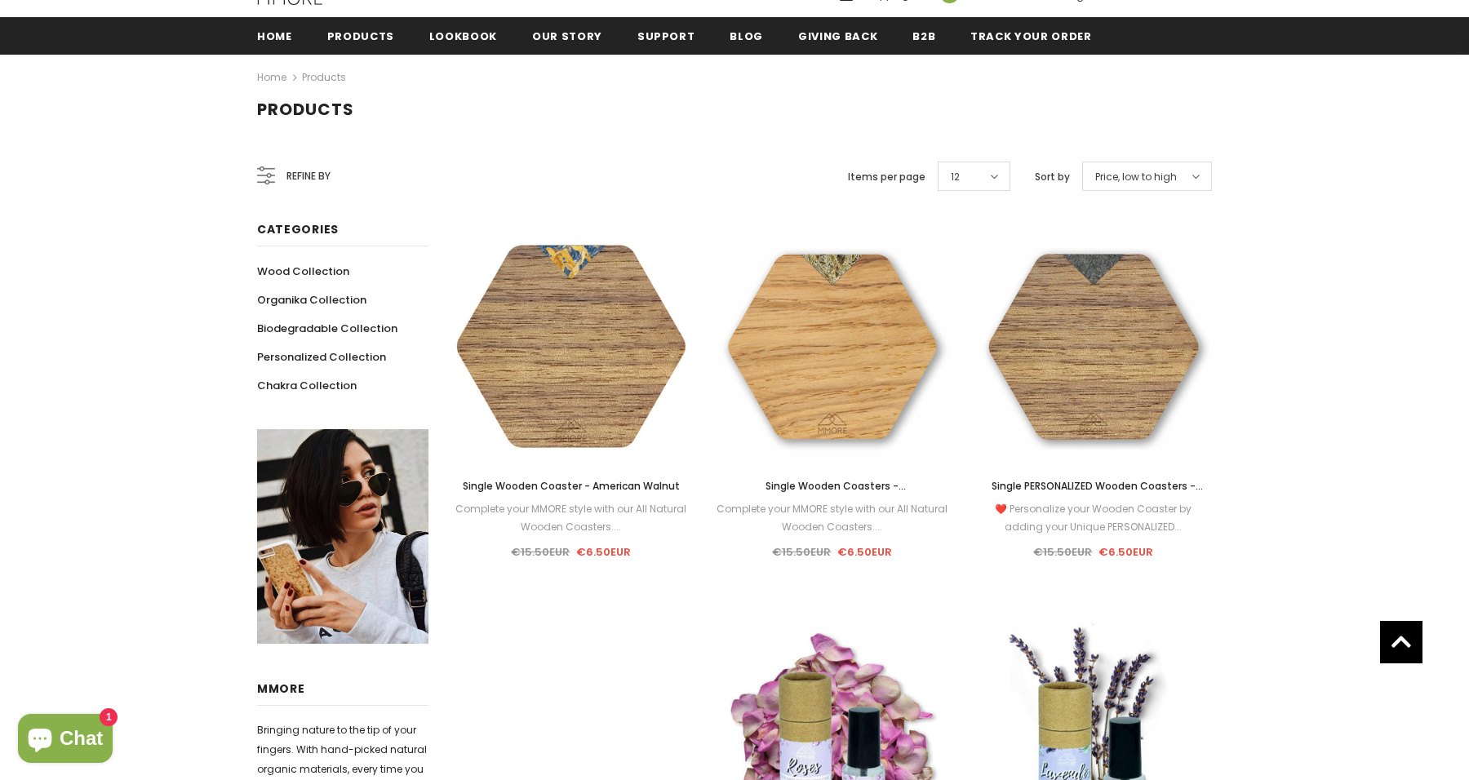
scroll to position [202, 0]
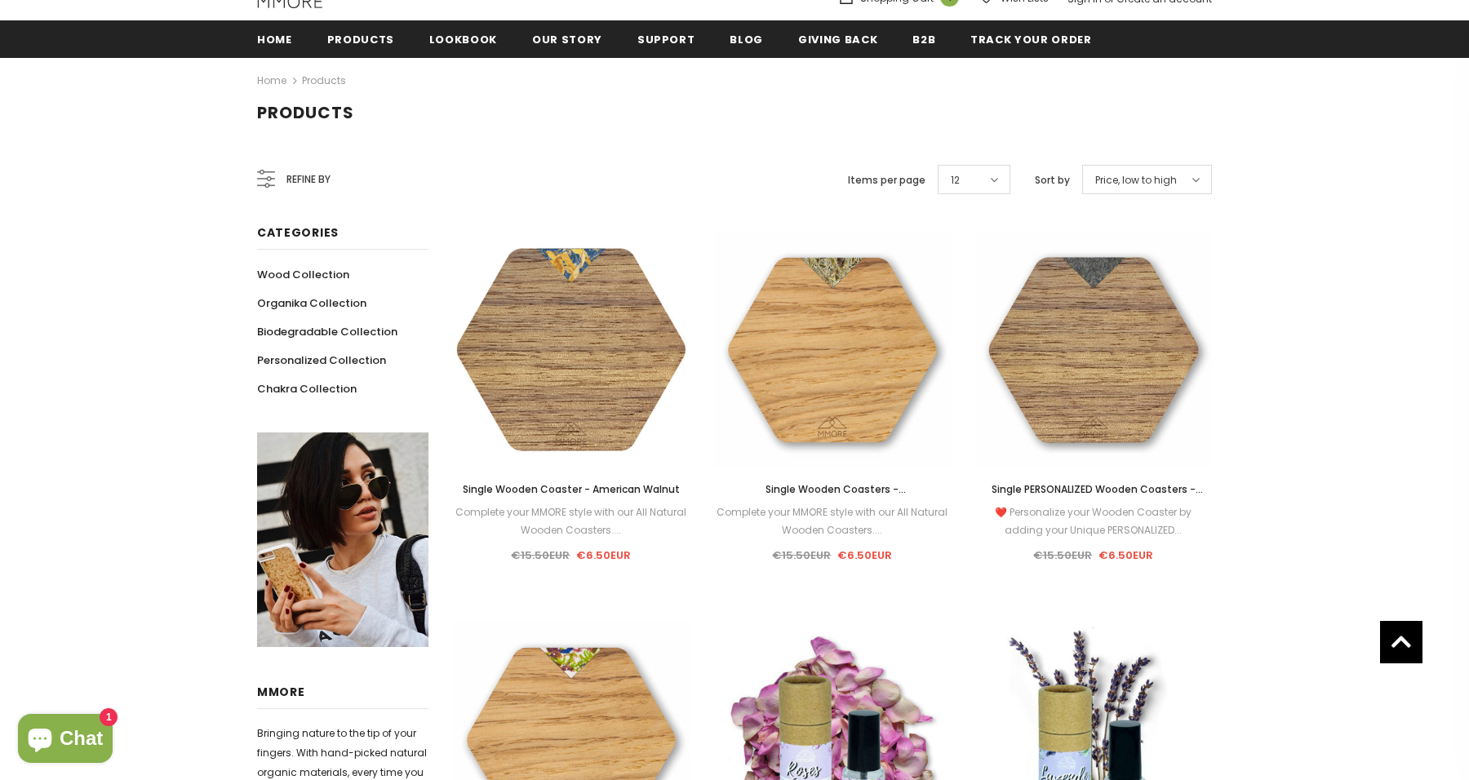
click at [307, 164] on div "Refine by" at bounding box center [293, 179] width 73 height 39
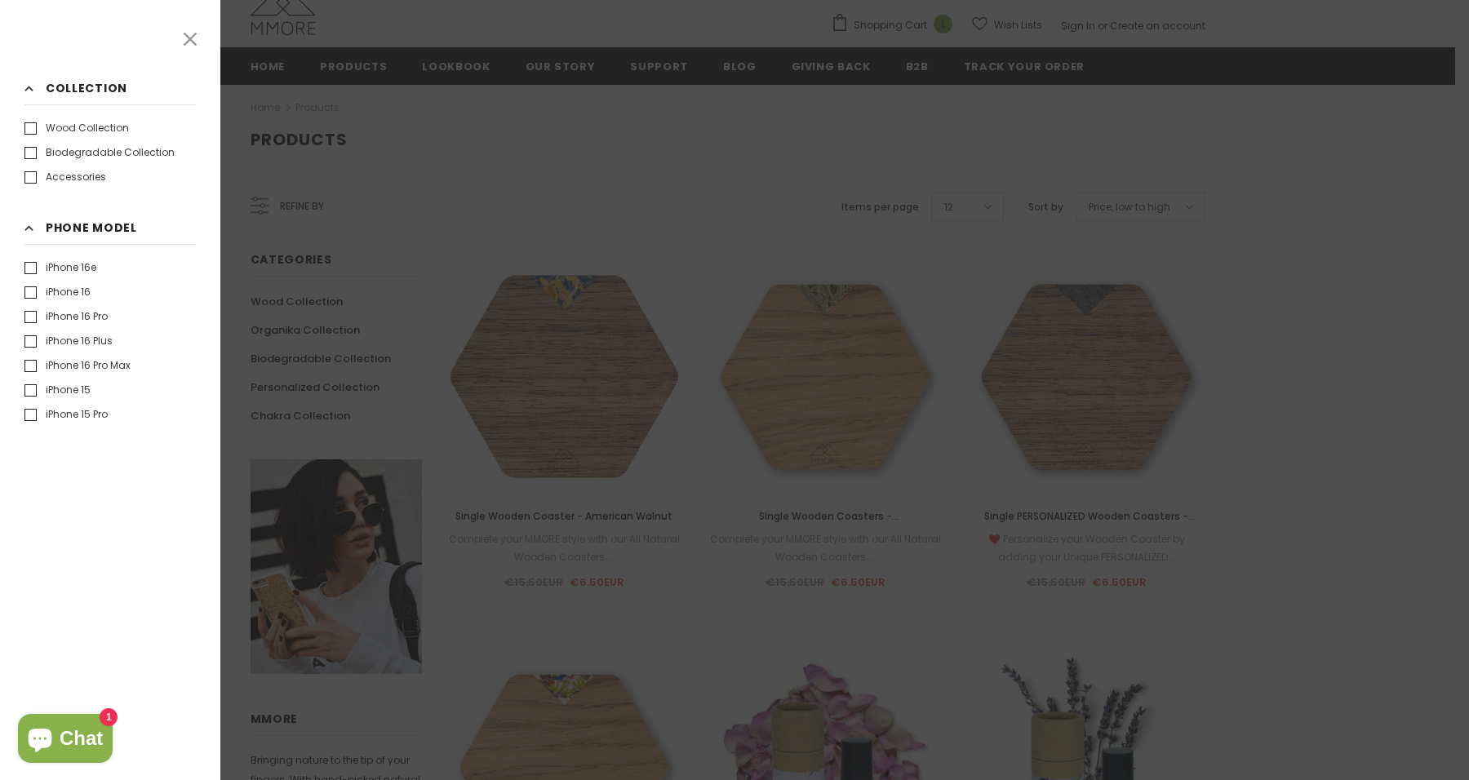
scroll to position [221, 0]
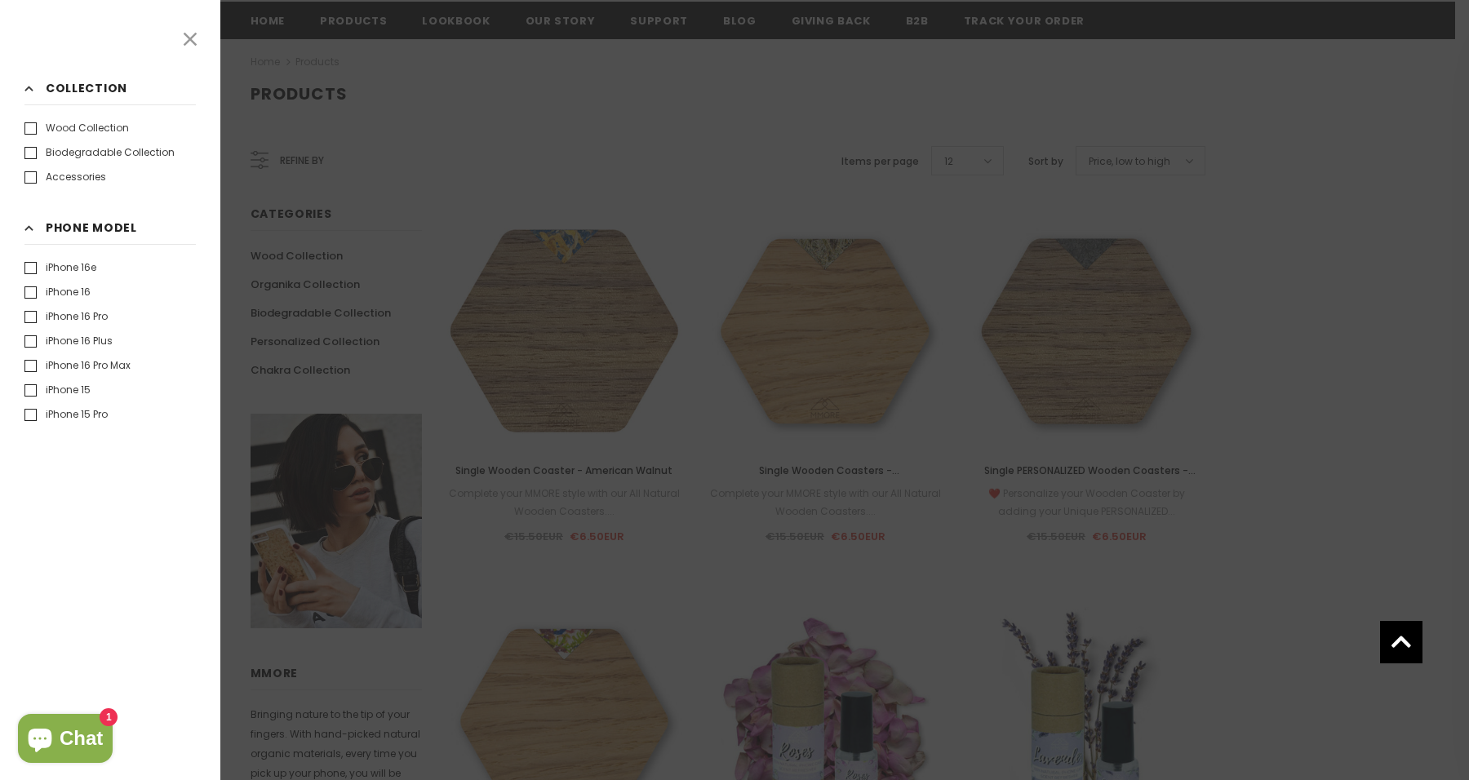
click at [187, 38] on icon at bounding box center [190, 39] width 21 height 21
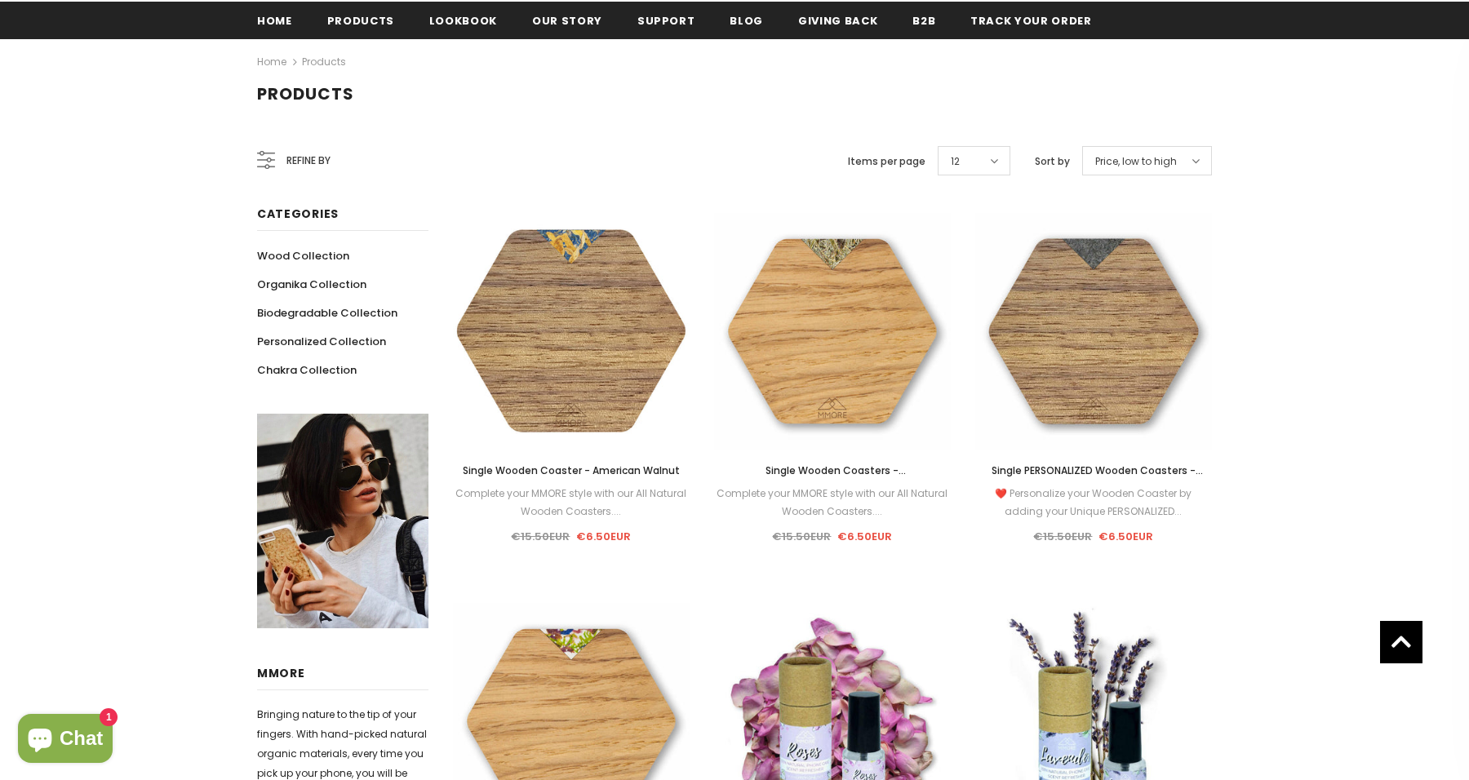
click at [1005, 155] on div "12" at bounding box center [974, 160] width 73 height 29
click at [978, 316] on span "50" at bounding box center [973, 315] width 71 height 22
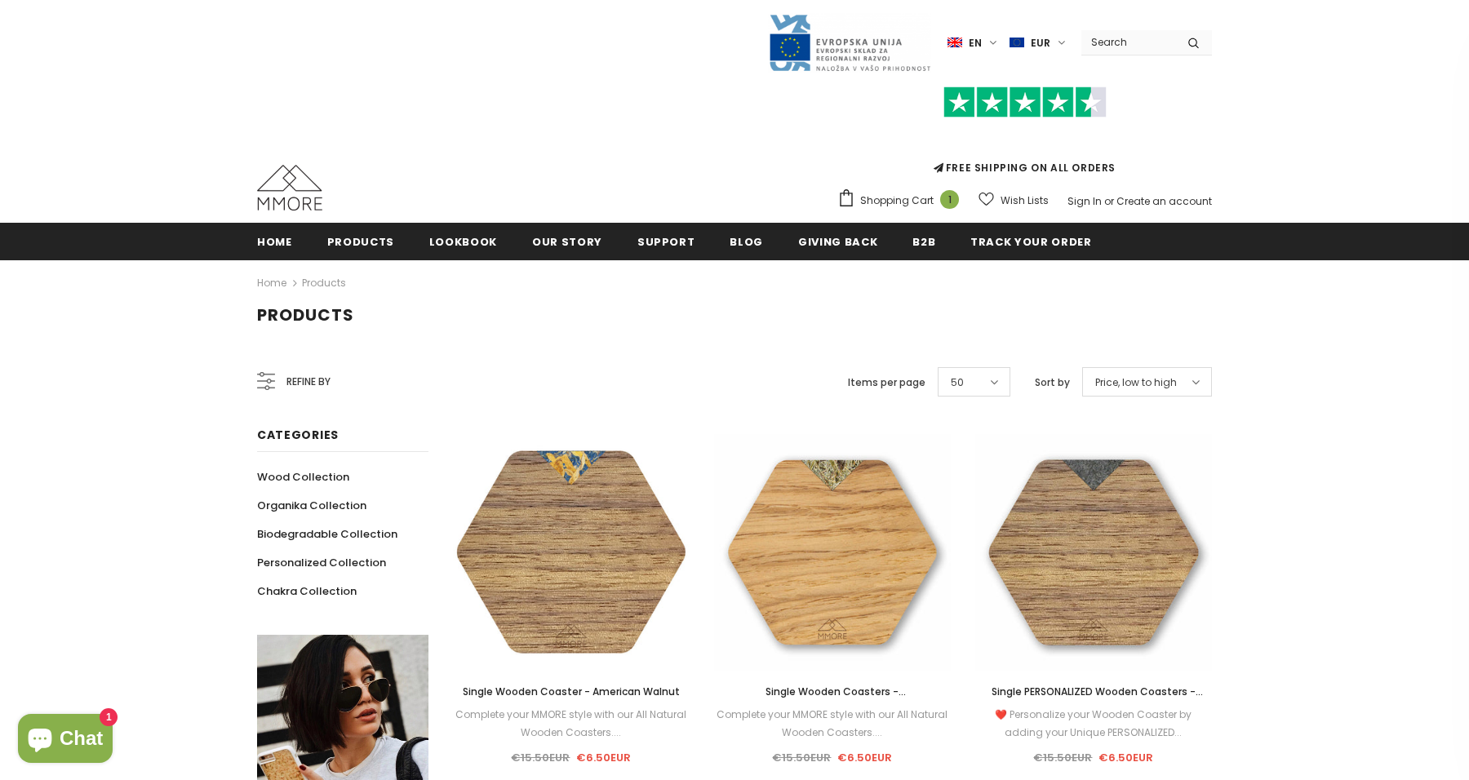
click at [313, 385] on span "Refine by" at bounding box center [308, 382] width 44 height 18
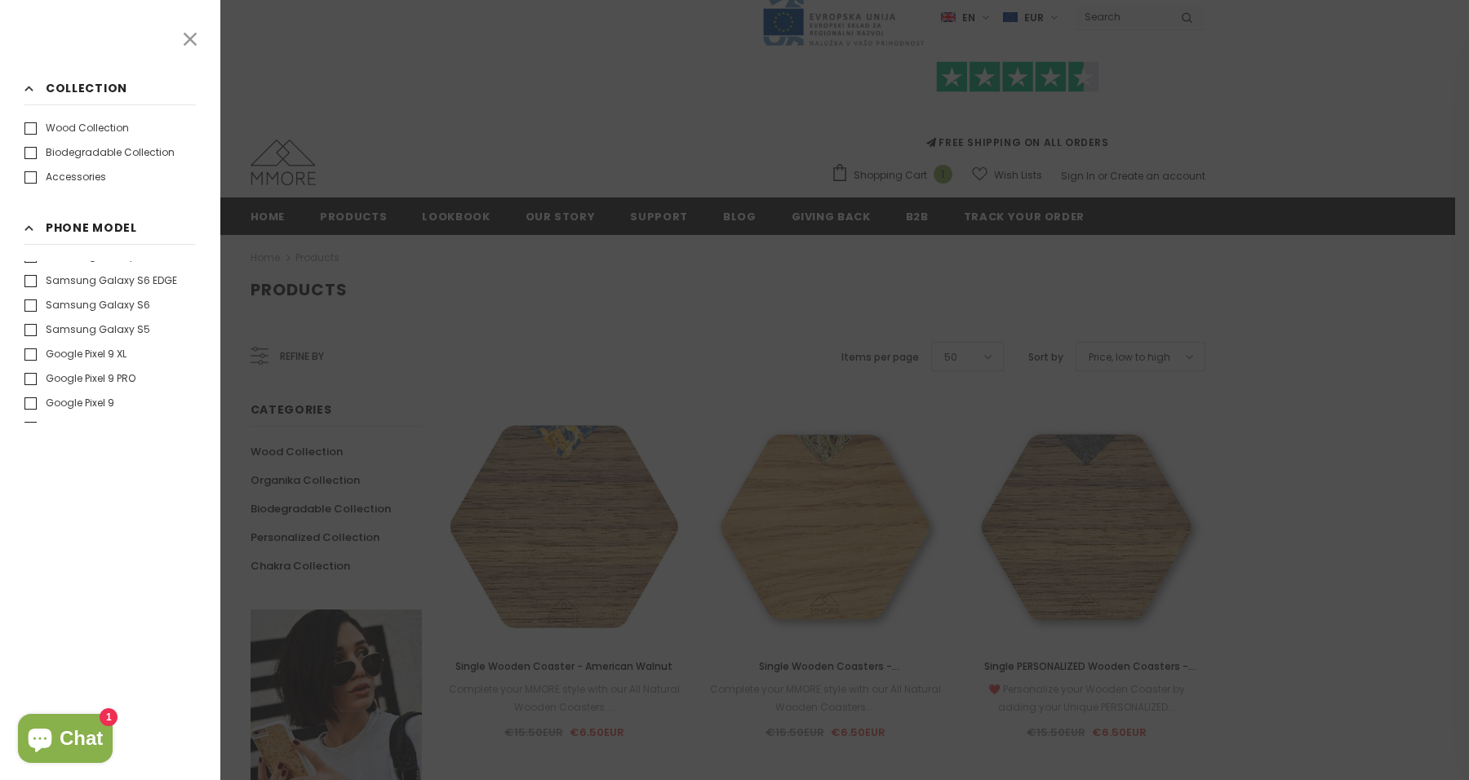
scroll to position [1688, 0]
click at [371, 240] on div at bounding box center [734, 390] width 1469 height 780
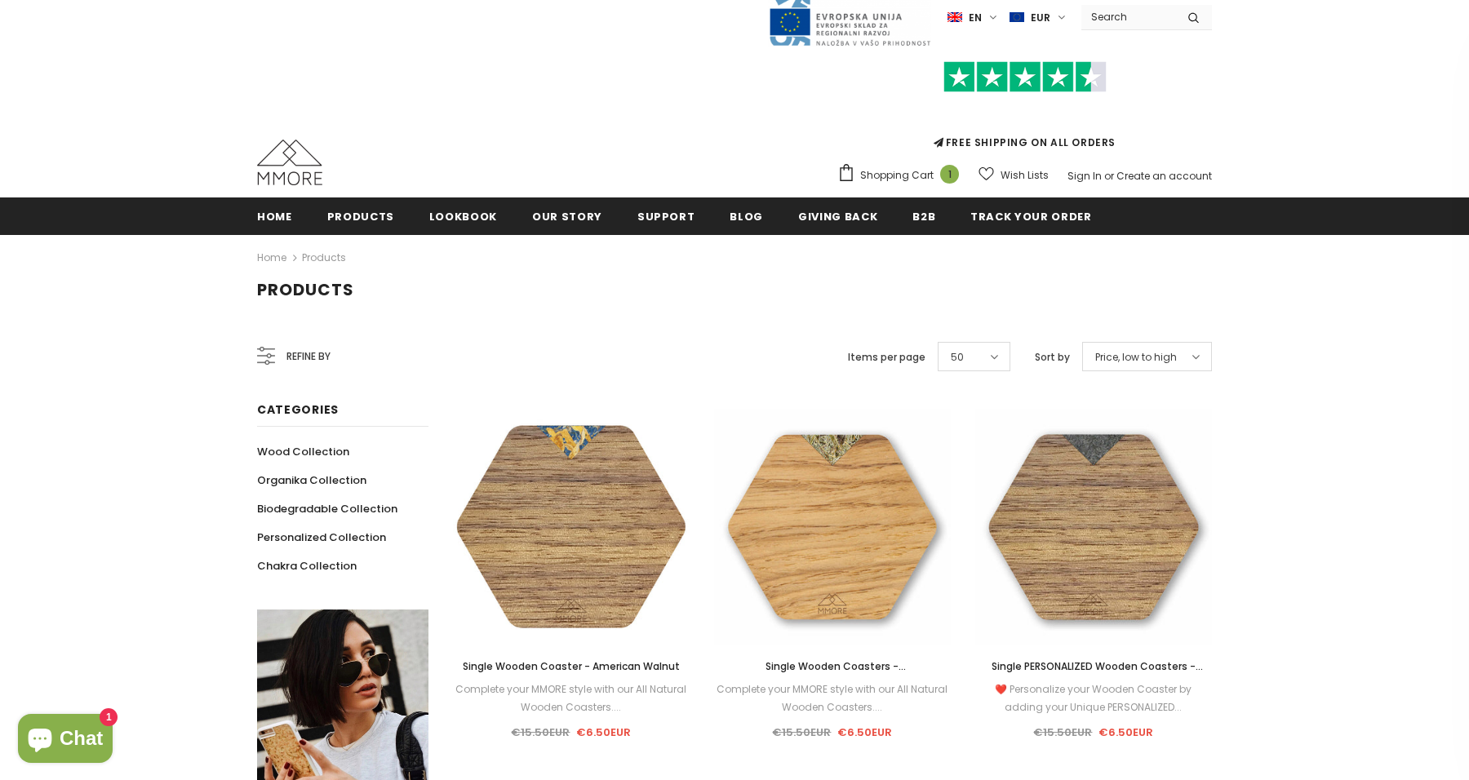
click at [79, 722] on button "Chat 1" at bounding box center [65, 738] width 95 height 49
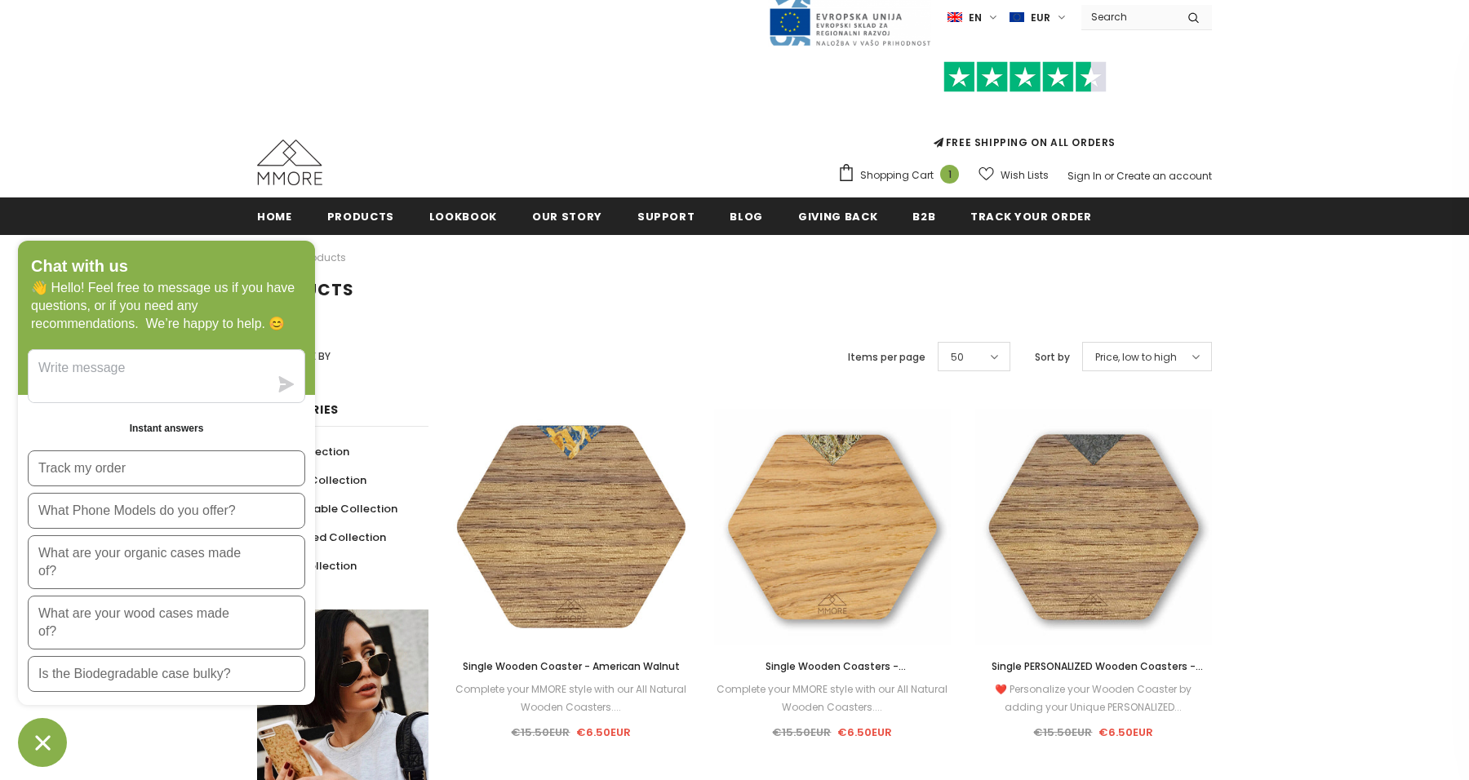
click at [468, 308] on div "Products" at bounding box center [734, 304] width 1469 height 49
click at [48, 747] on icon "Chat window" at bounding box center [42, 742] width 15 height 15
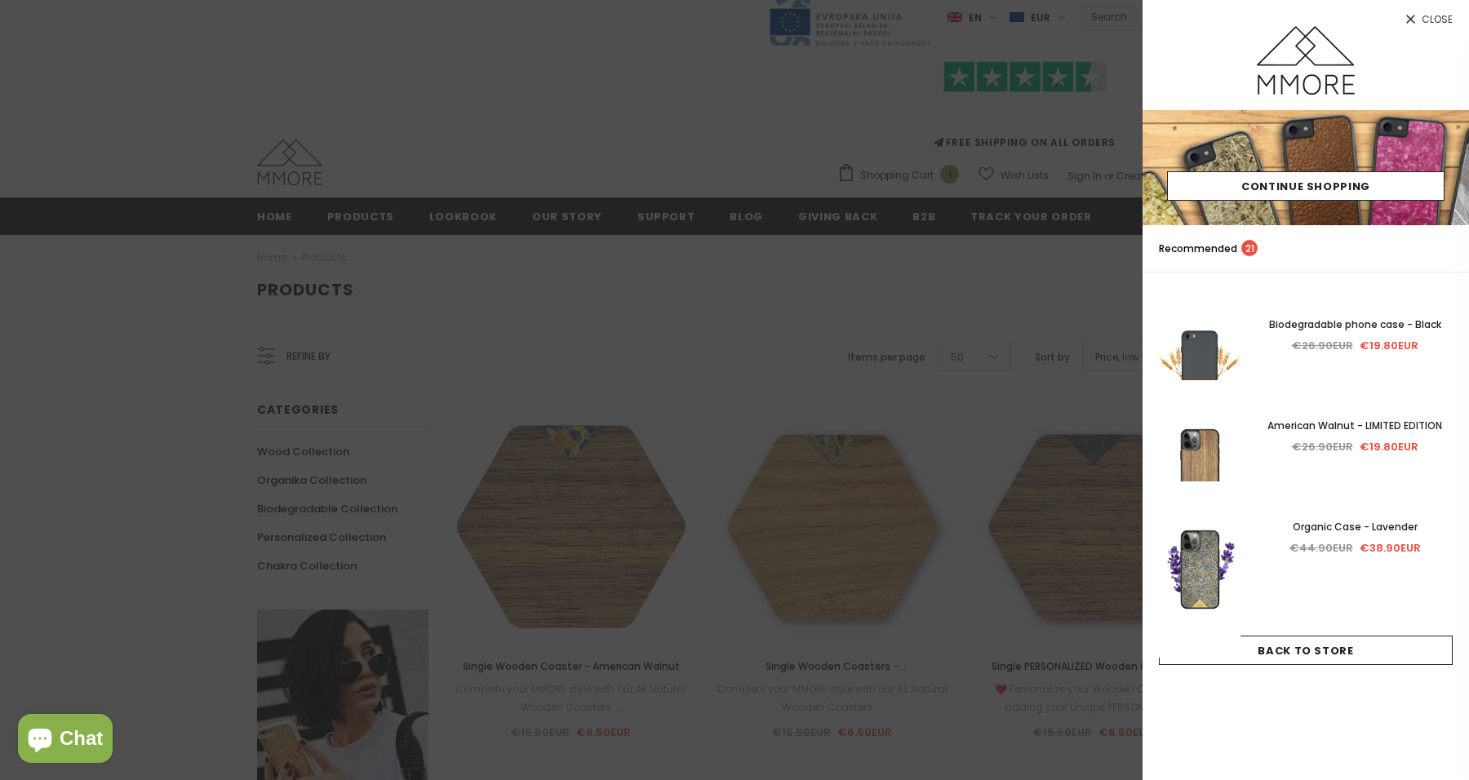
click at [1409, 18] on icon at bounding box center [1410, 19] width 9 height 9
